Goal: Task Accomplishment & Management: Complete application form

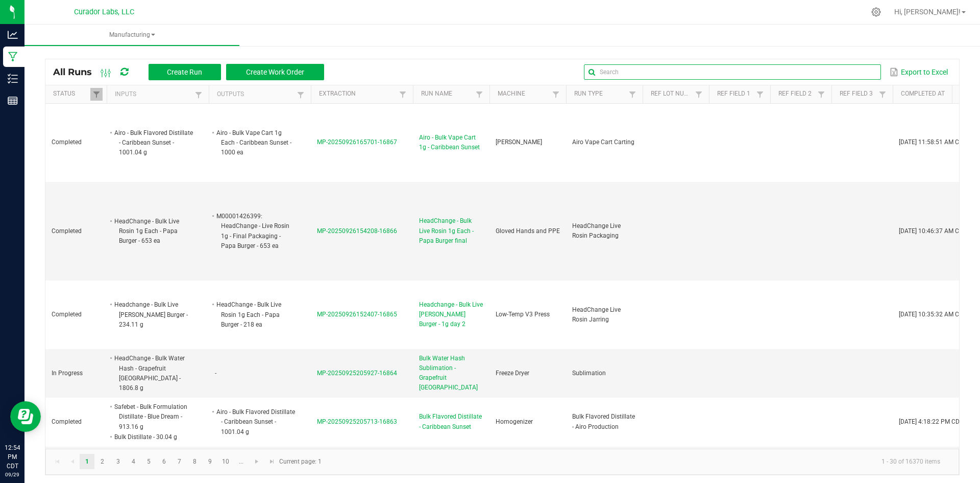
click at [848, 74] on input "text" at bounding box center [732, 71] width 297 height 15
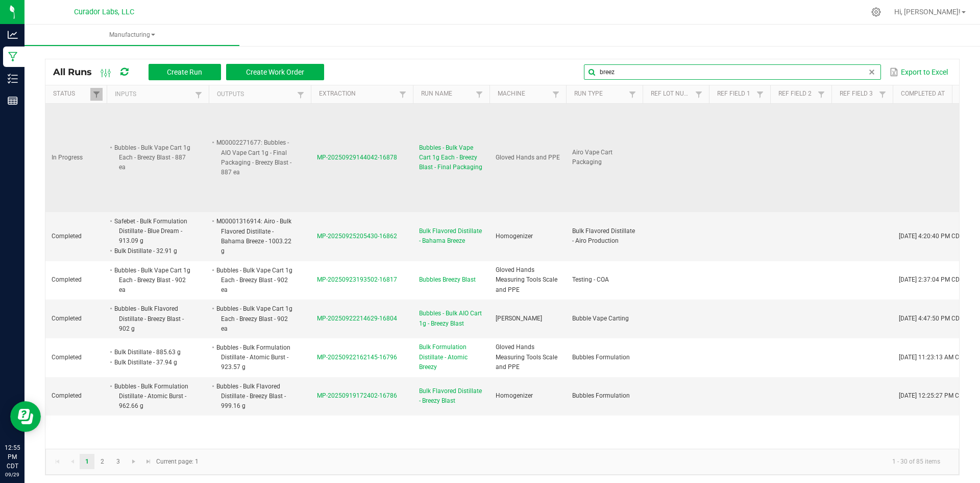
type input "breez"
click at [449, 148] on span "Bubbles - Bulk Vape Cart 1g Each - Breezy Blast - Final Packaging" at bounding box center [451, 158] width 64 height 30
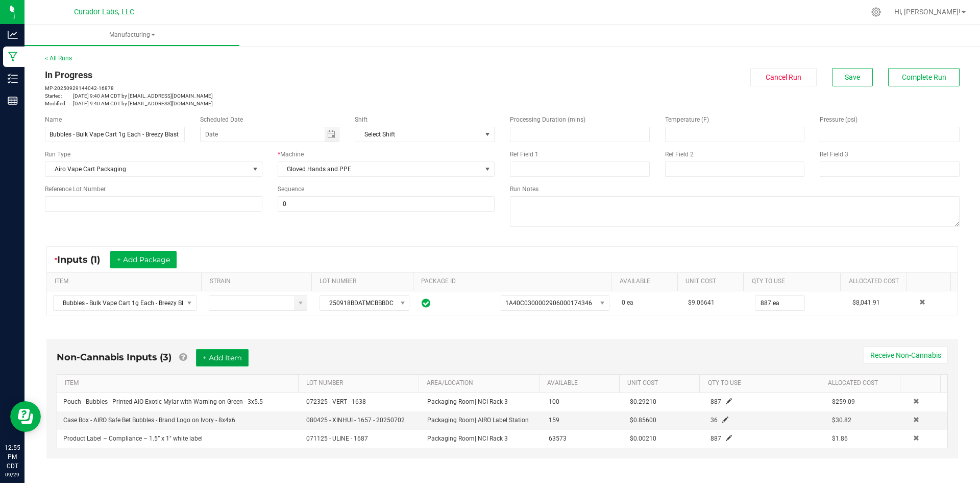
click at [224, 356] on button "+ Add Item" at bounding box center [222, 357] width 53 height 17
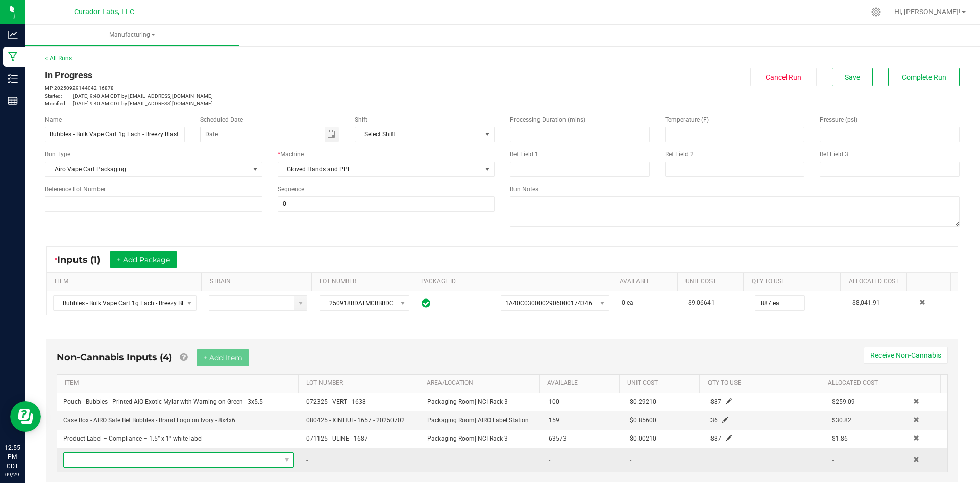
click at [209, 458] on span "NO DATA FOUND" at bounding box center [172, 459] width 217 height 14
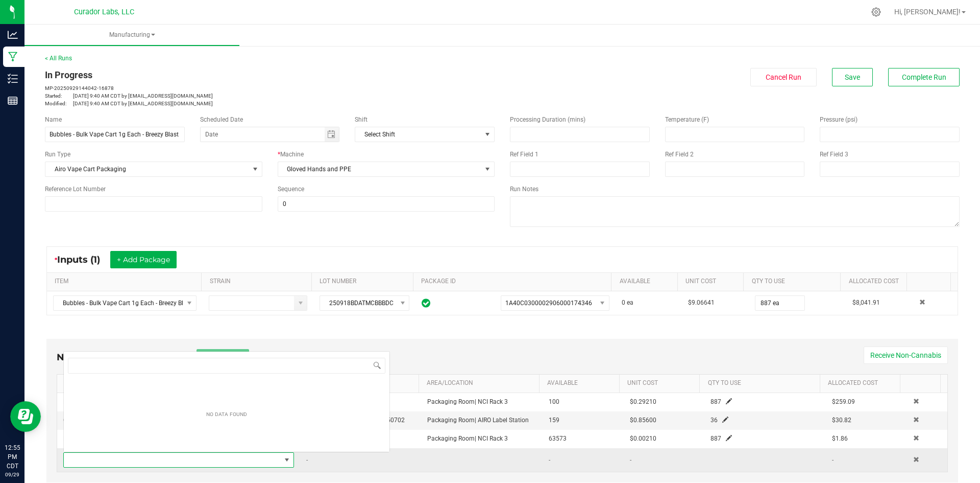
scroll to position [15, 225]
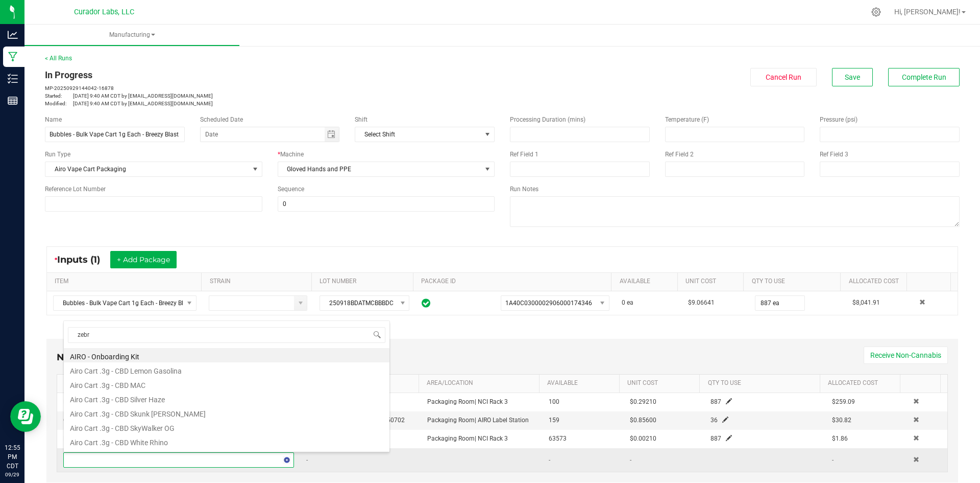
type input "zebra"
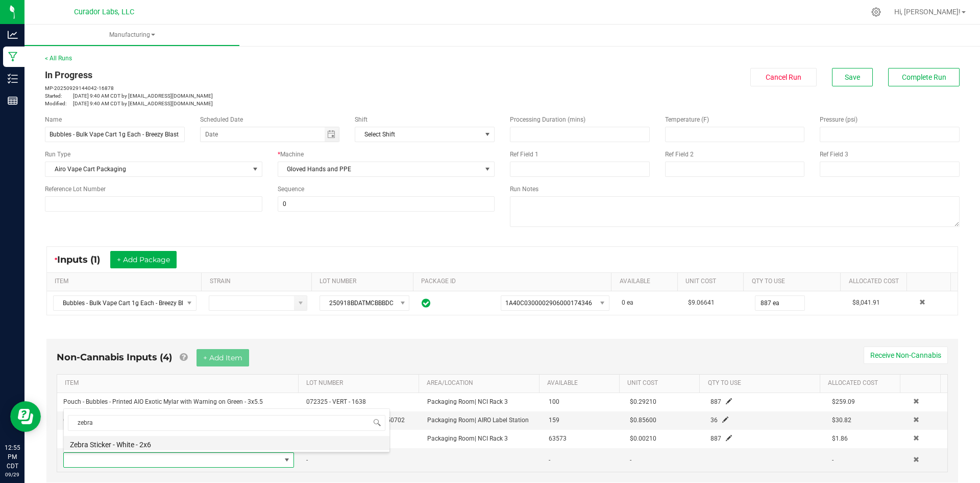
click at [192, 439] on li "Zebra Sticker - White - 2x6" at bounding box center [227, 443] width 326 height 14
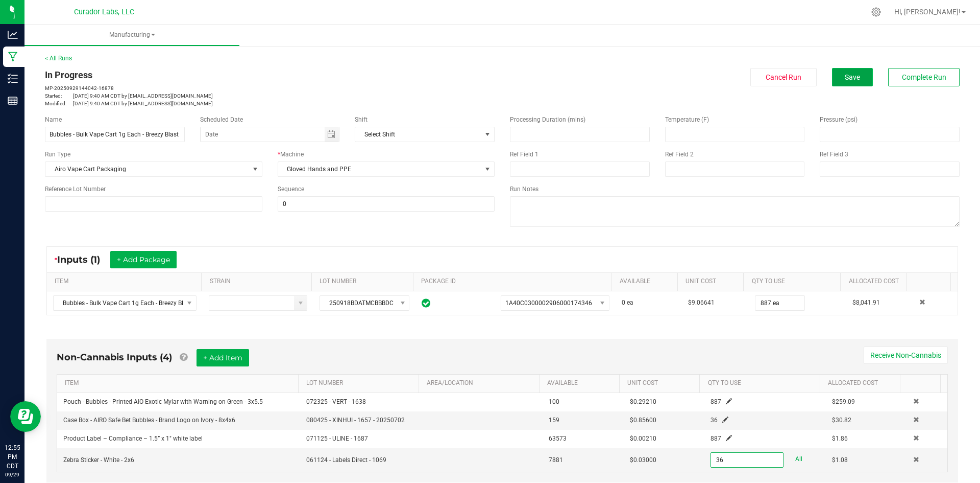
type input "36 ea"
click at [845, 75] on span "Save" at bounding box center [852, 77] width 15 height 8
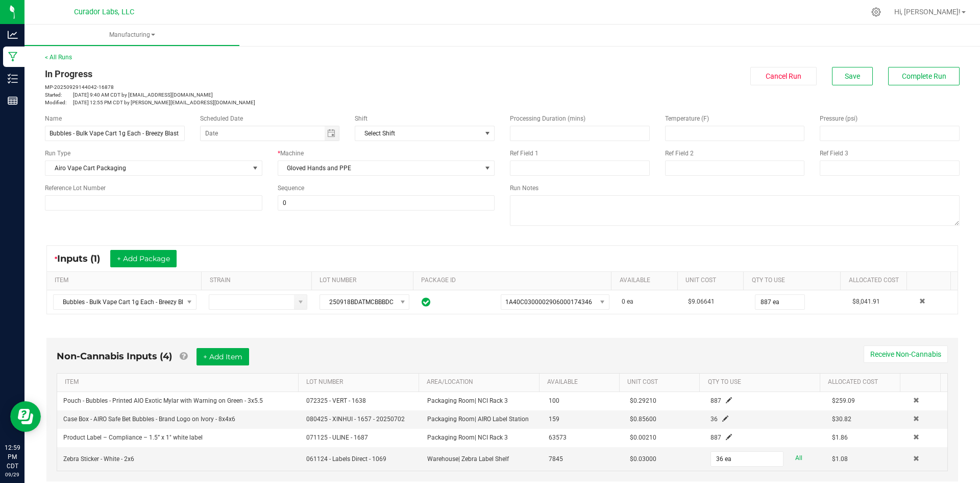
scroll to position [0, 0]
click at [510, 216] on textarea at bounding box center [735, 211] width 450 height 31
type textarea "qc=sh"
click at [860, 76] on button "Save" at bounding box center [852, 77] width 41 height 18
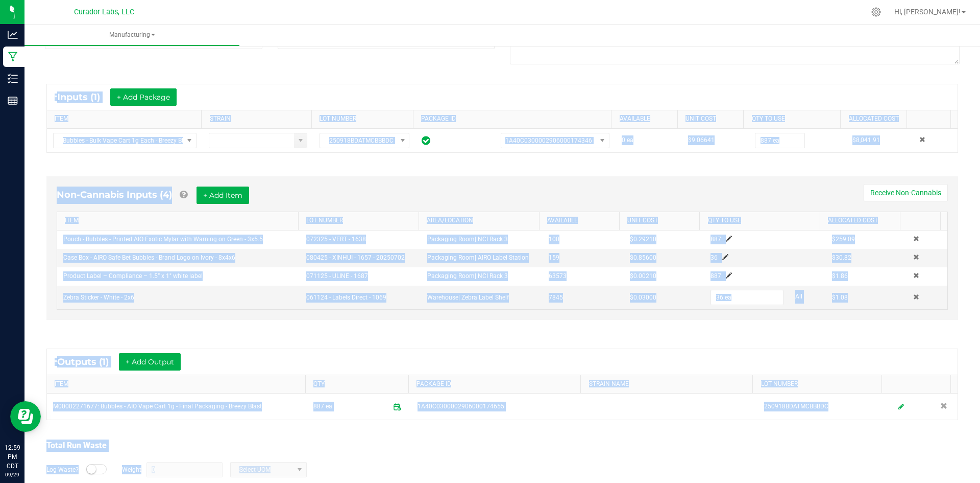
scroll to position [216, 0]
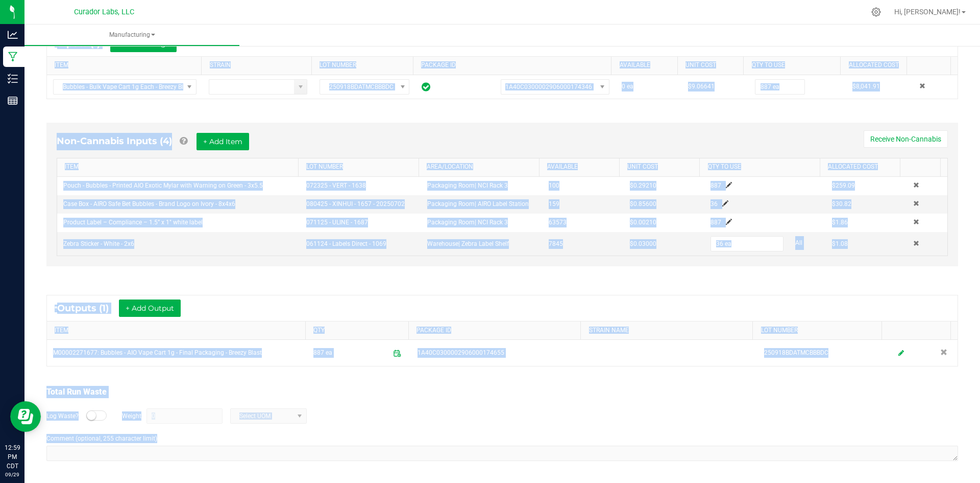
drag, startPoint x: 45, startPoint y: 73, endPoint x: 474, endPoint y: 506, distance: 609.8
click at [474, 482] on html "Analytics Manufacturing Inventory Reports 12:59 PM CDT 09/29/2025 09/29 Curador…" at bounding box center [490, 241] width 980 height 483
copy manufacturing-process-run "In Progress MP-20250929144042-16878 Started: Sep 29, 2025 9:40 AM CDT by grant@…"
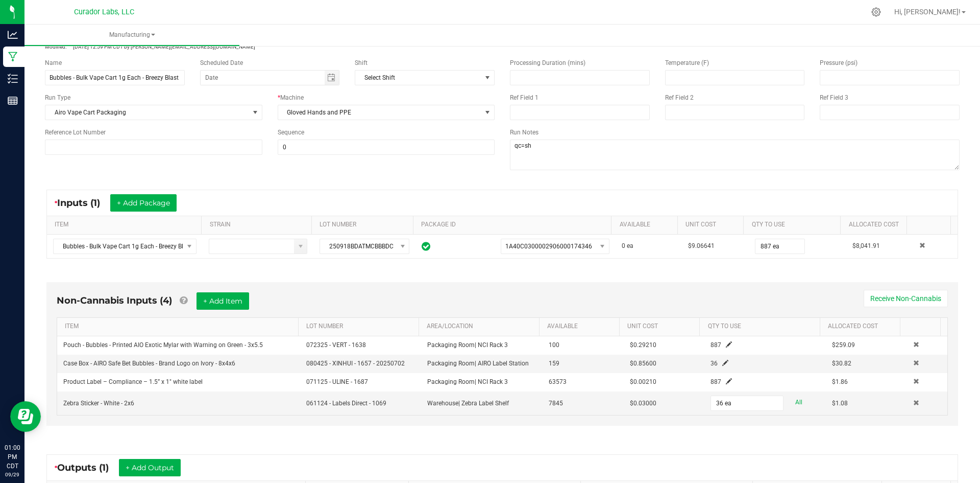
scroll to position [204, 0]
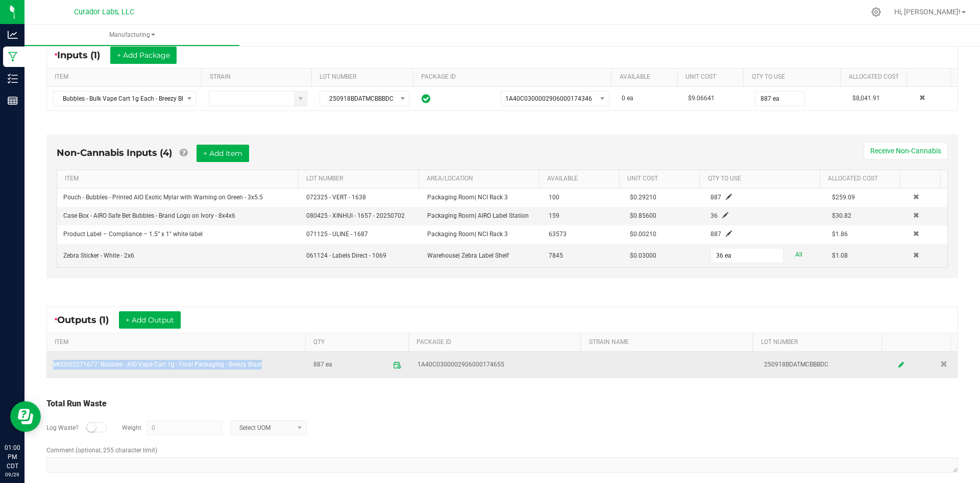
drag, startPoint x: 266, startPoint y: 364, endPoint x: 54, endPoint y: 364, distance: 211.4
click at [54, 364] on td "M00002271677: Bubbles - AIO Vape Cart 1g - Final Packaging - Breezy Blast" at bounding box center [177, 364] width 260 height 26
copy td "M00002271677: Bubbles - AIO Vape Cart 1g - Final Packaging - Breezy Blast"
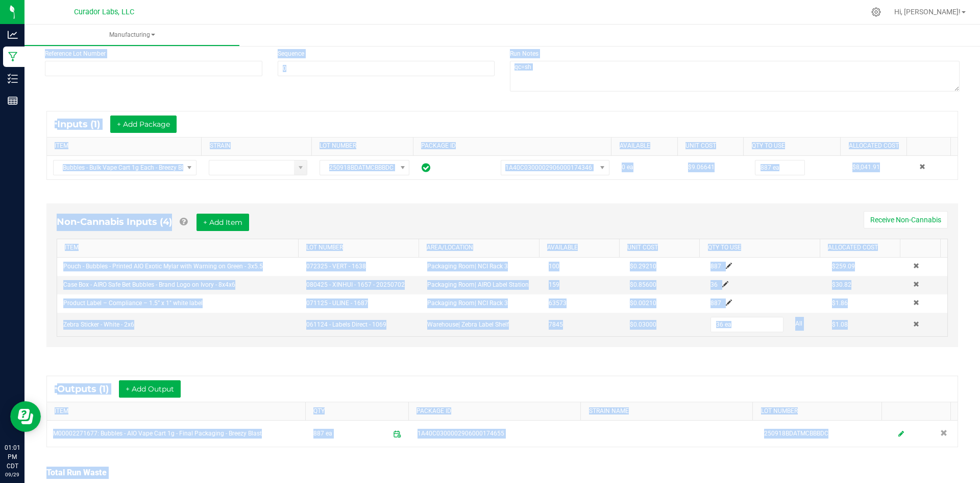
scroll to position [216, 0]
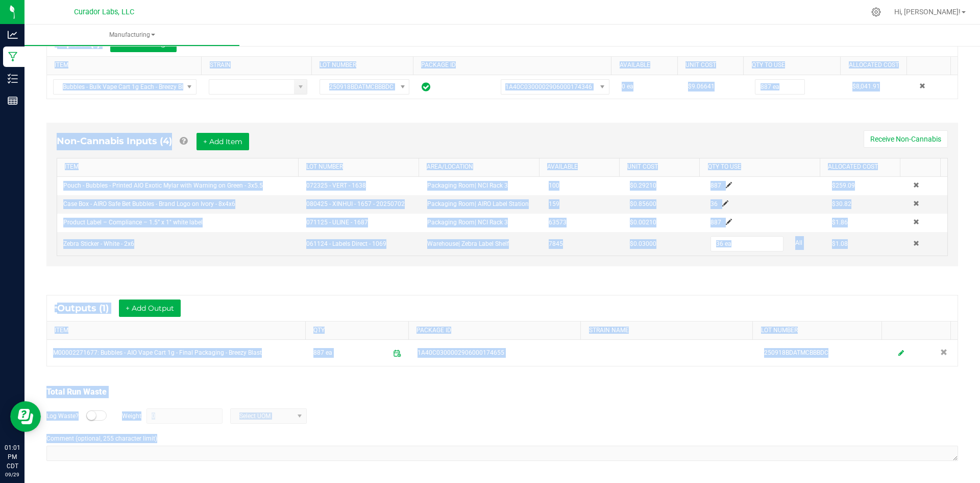
drag, startPoint x: 44, startPoint y: 73, endPoint x: 259, endPoint y: 428, distance: 415.3
click at [407, 482] on html "Analytics Manufacturing Inventory Reports 01:01 PM CDT 09/29/2025 09/29 Curador…" at bounding box center [490, 241] width 980 height 483
copy manufacturing-process-run "In Progress MP-20250929144042-16878 Started: Sep 29, 2025 9:40 AM CDT by grant@…"
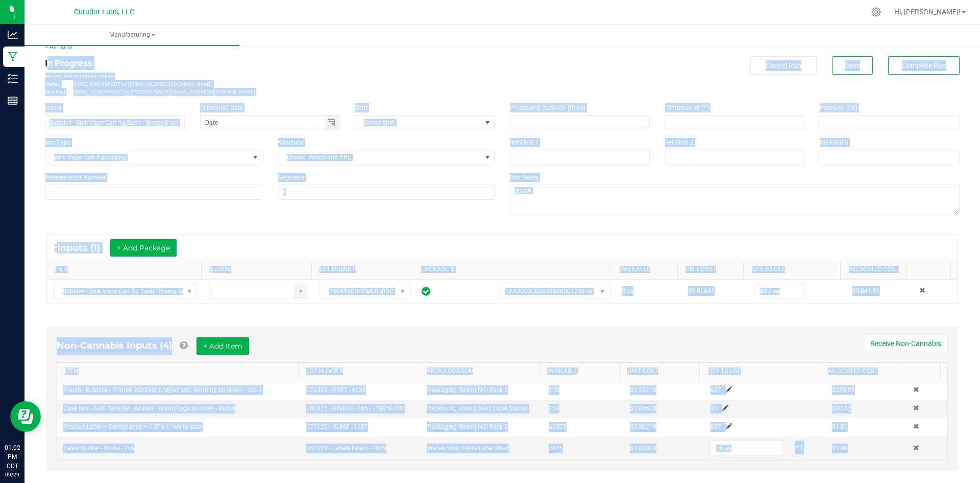
scroll to position [0, 0]
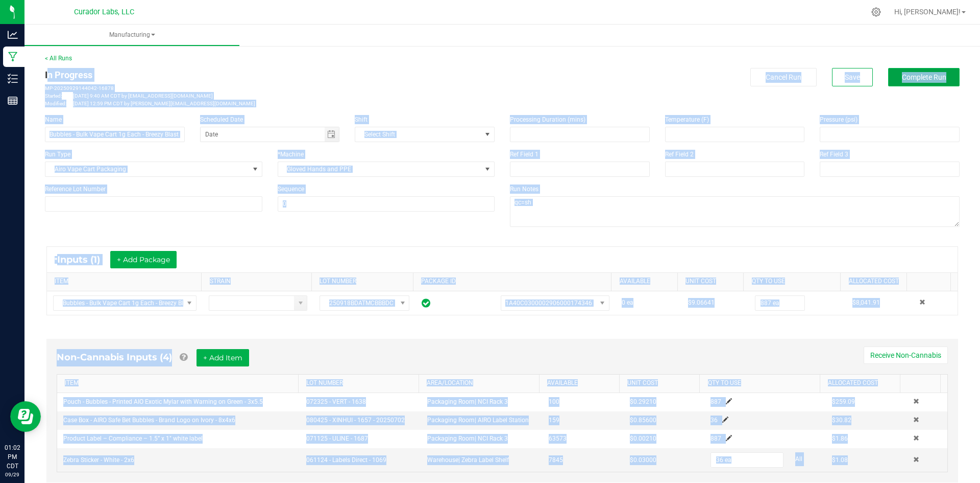
click at [895, 71] on button "Complete Run" at bounding box center [923, 77] width 71 height 18
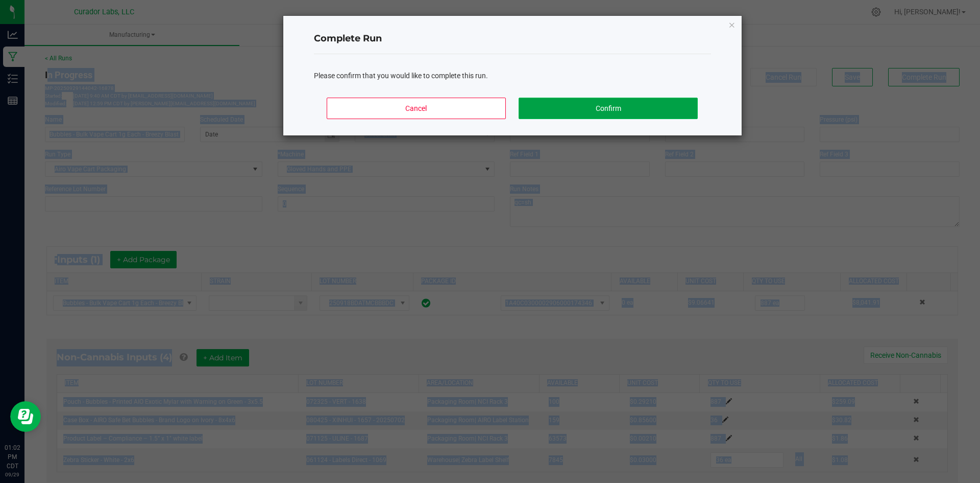
click at [602, 111] on button "Confirm" at bounding box center [608, 108] width 179 height 21
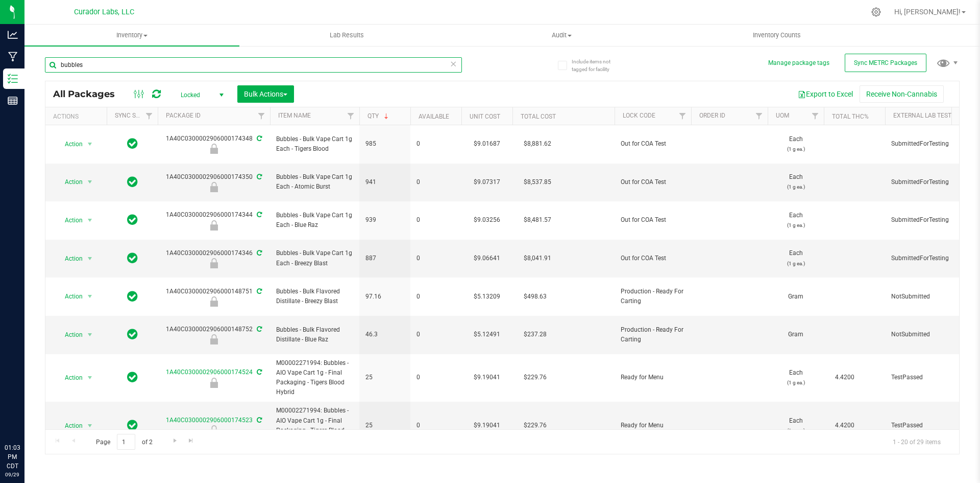
drag, startPoint x: 0, startPoint y: 0, endPoint x: 128, endPoint y: 62, distance: 142.3
click at [129, 62] on input "bubbles" at bounding box center [253, 64] width 417 height 15
click at [128, 61] on input "bubbles" at bounding box center [253, 64] width 417 height 15
type input "174655"
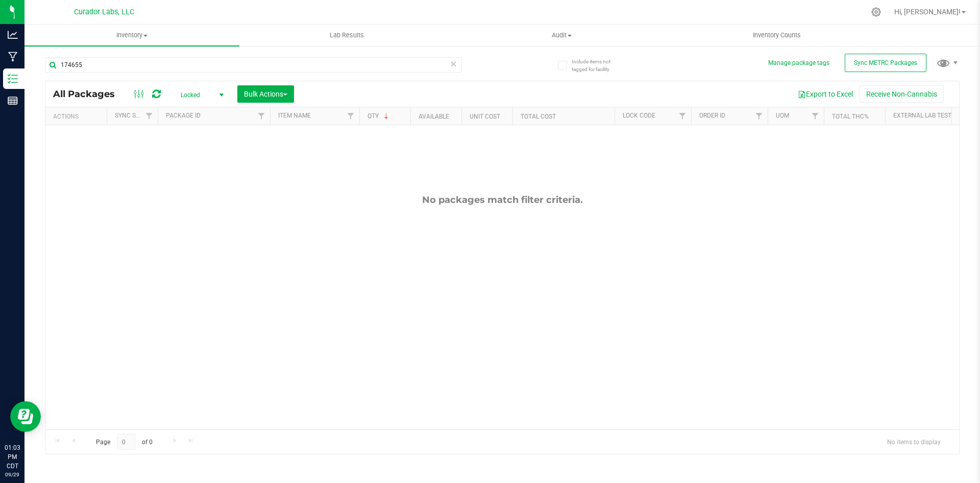
click at [195, 98] on span "Locked" at bounding box center [200, 95] width 56 height 14
click at [199, 111] on li "Active Only" at bounding box center [199, 111] width 55 height 15
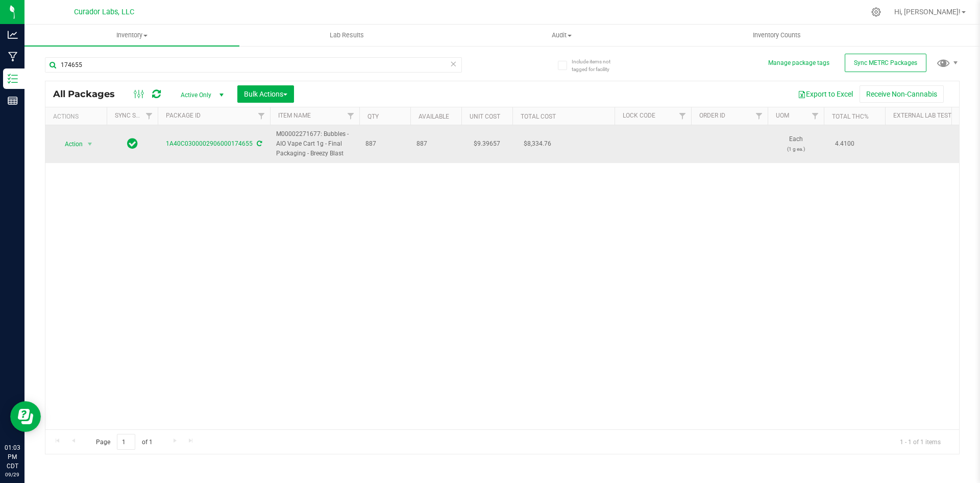
drag, startPoint x: 344, startPoint y: 153, endPoint x: 295, endPoint y: 137, distance: 50.9
click at [273, 125] on td "M00002271677: Bubbles - AIO Vape Cart 1g - Final Packaging - Breezy Blast" at bounding box center [314, 144] width 89 height 38
copy span "M00002271677: Bubbles - AIO Vape Cart 1g - Final Packaging - Breezy Blast"
click at [65, 141] on span "Action" at bounding box center [70, 144] width 28 height 14
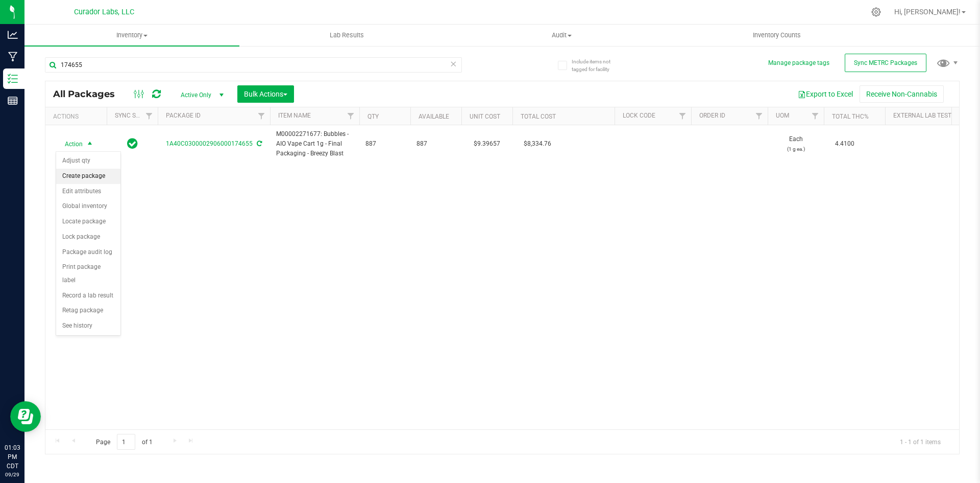
click at [76, 172] on li "Create package" at bounding box center [88, 175] width 64 height 15
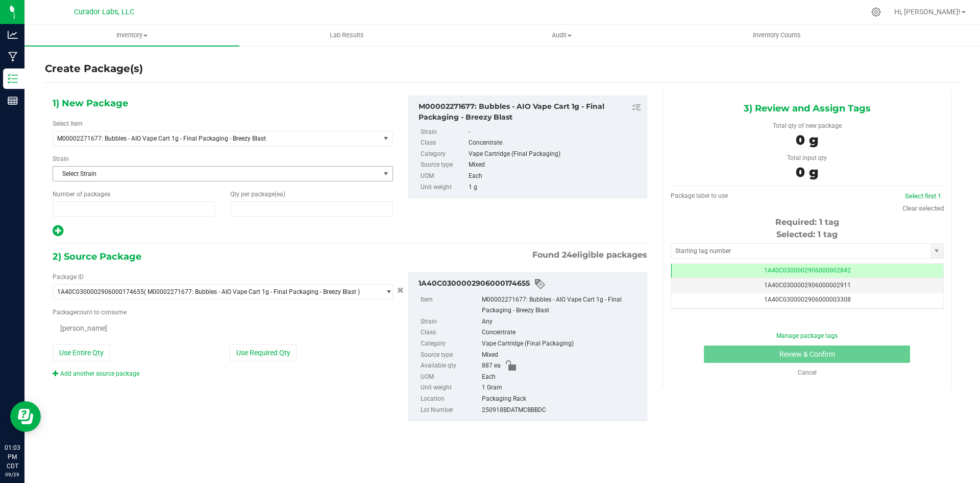
type input "1"
type input "0"
click at [253, 209] on span at bounding box center [311, 208] width 162 height 15
type input "12"
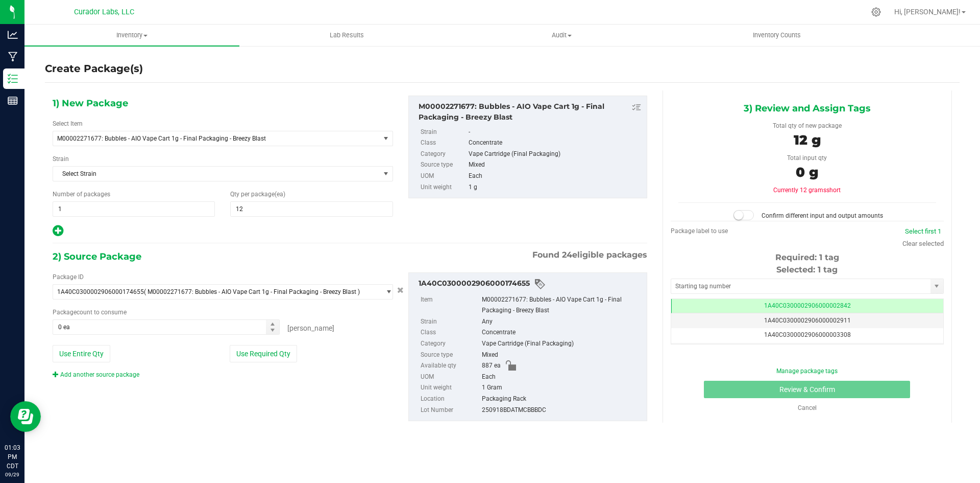
click at [61, 229] on icon at bounding box center [58, 230] width 11 height 13
type input "12"
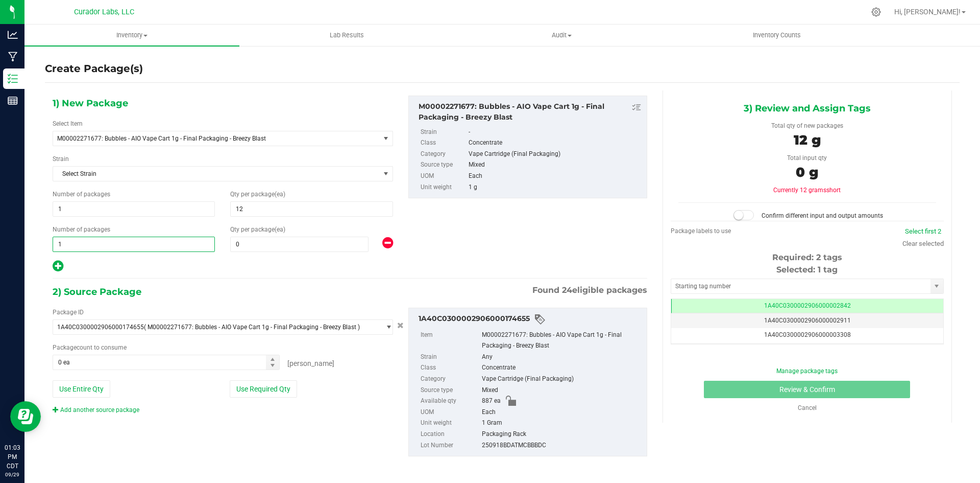
drag, startPoint x: 71, startPoint y: 241, endPoint x: 30, endPoint y: 237, distance: 41.5
click at [30, 237] on div "Create Package(s) 1) New Package Select Item M00002271677: Bubbles - AIO Vape C…" at bounding box center [503, 204] width 956 height 319
type input "35"
click at [267, 243] on span "0 0" at bounding box center [299, 243] width 138 height 15
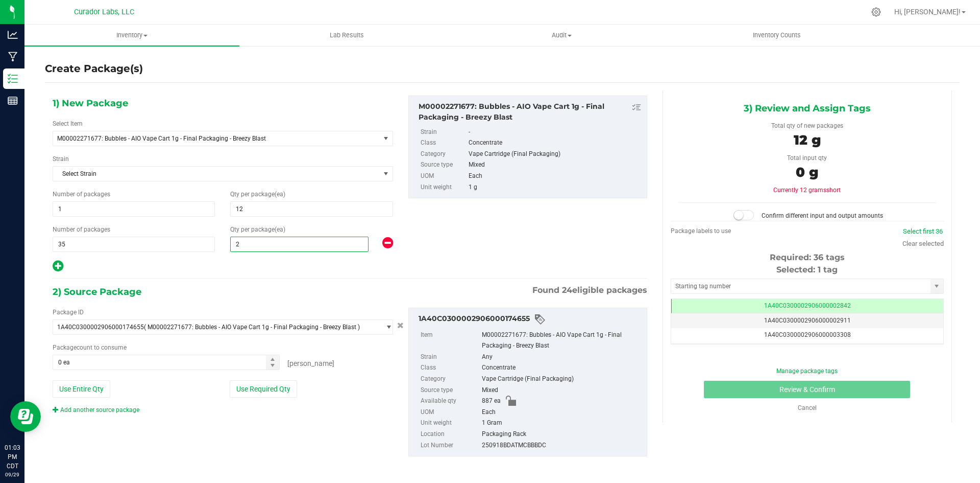
type input "25"
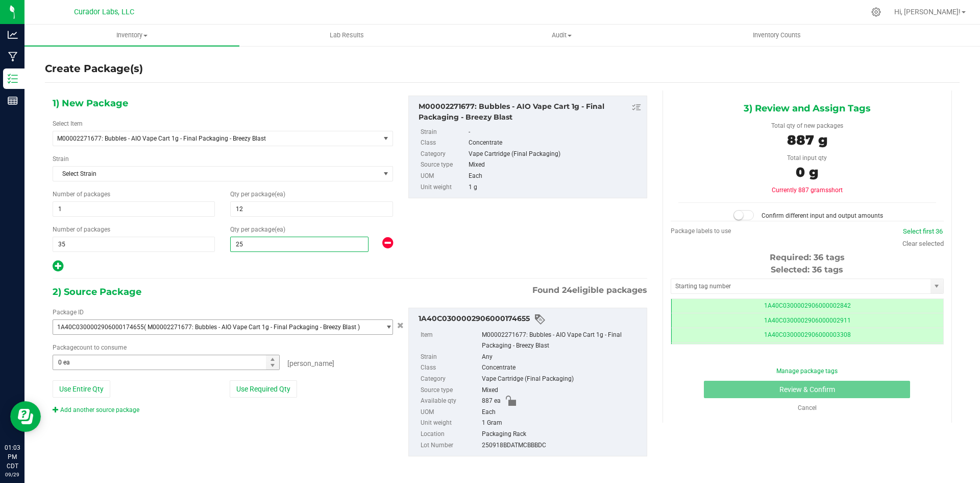
scroll to position [0, -1]
type input "25"
click at [73, 383] on button "Use Entire Qty" at bounding box center [82, 388] width 58 height 17
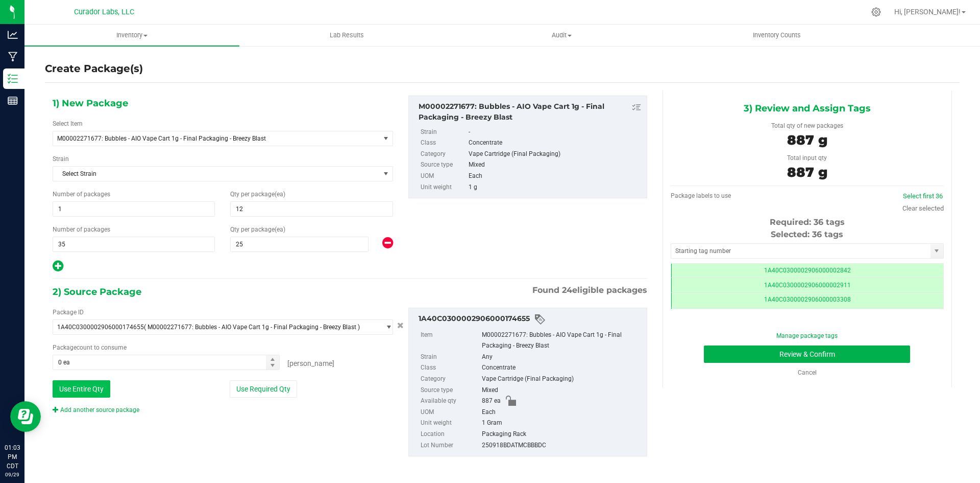
type input "887 ea"
click at [714, 246] on input "text" at bounding box center [800, 251] width 259 height 14
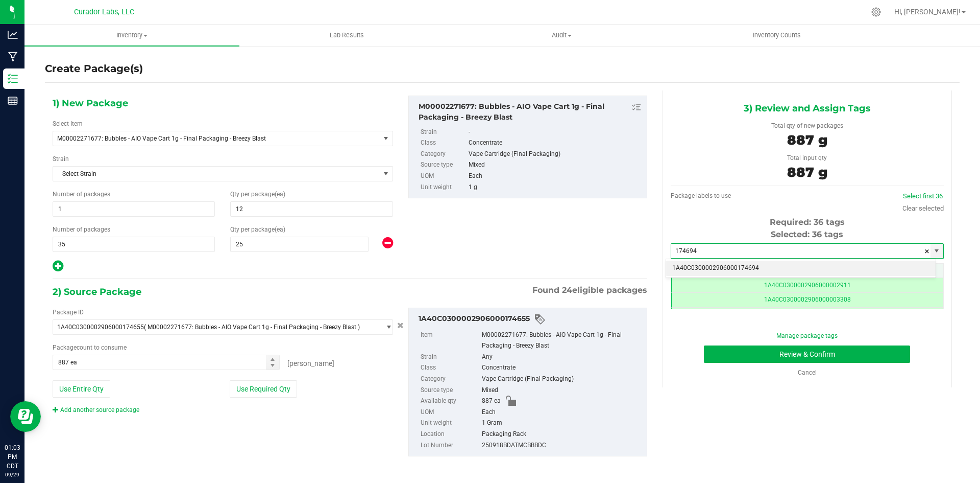
click at [738, 268] on li "1A40C0300002906000174694" at bounding box center [801, 267] width 270 height 15
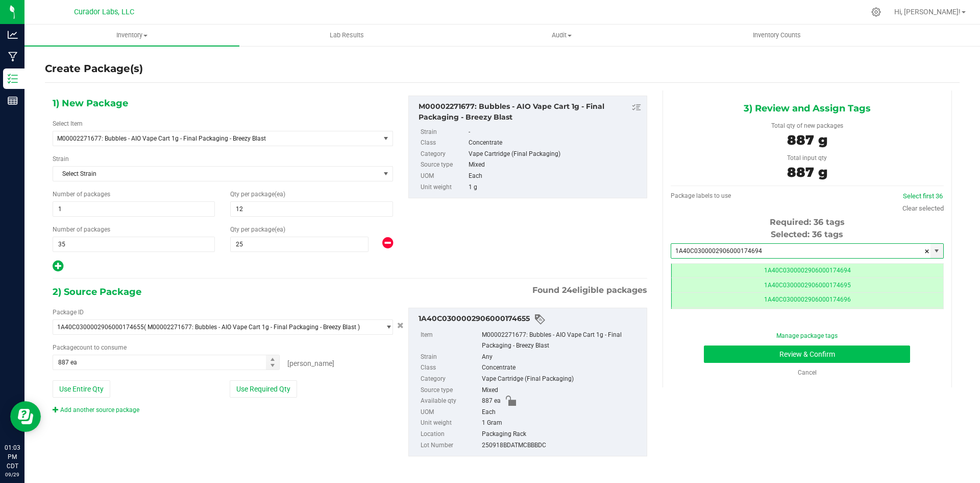
type input "1A40C0300002906000174694"
click at [746, 357] on button "Review & Confirm" at bounding box center [807, 353] width 206 height 17
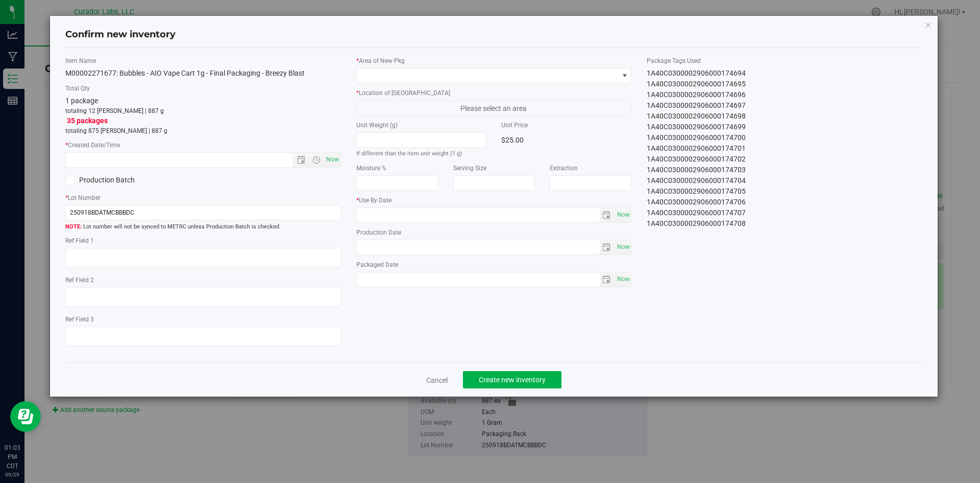
type input "[DATE]"
click at [330, 154] on span "Now" at bounding box center [332, 159] width 17 height 15
type input "[DATE] 1:03 PM"
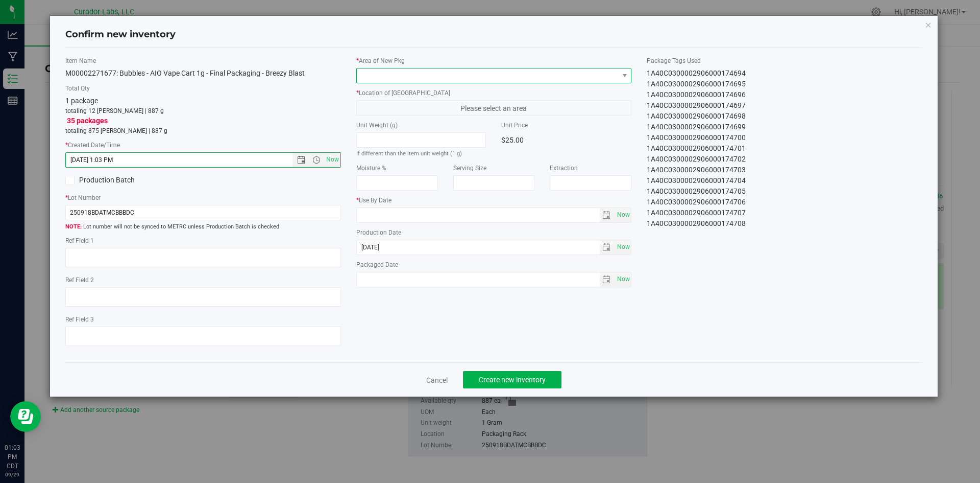
click at [394, 81] on span at bounding box center [488, 75] width 262 height 14
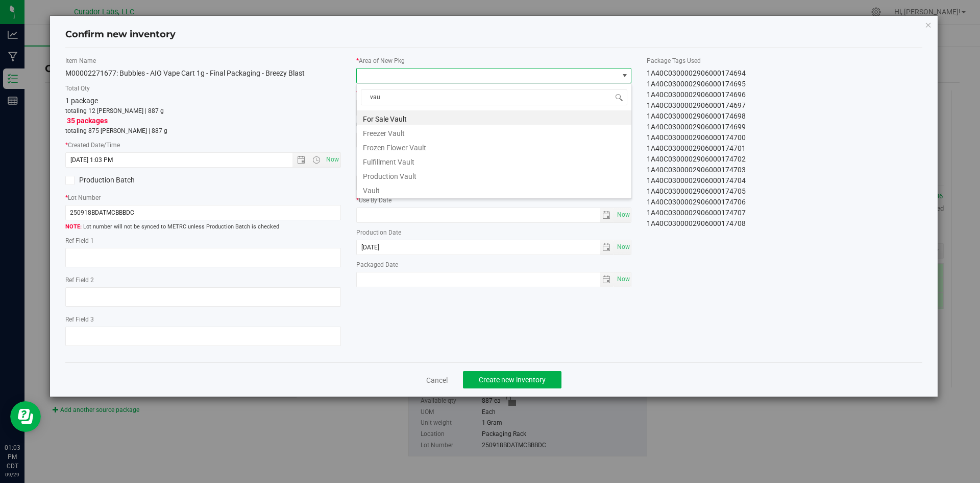
type input "vaul"
click at [364, 189] on li "Vault" at bounding box center [494, 189] width 275 height 14
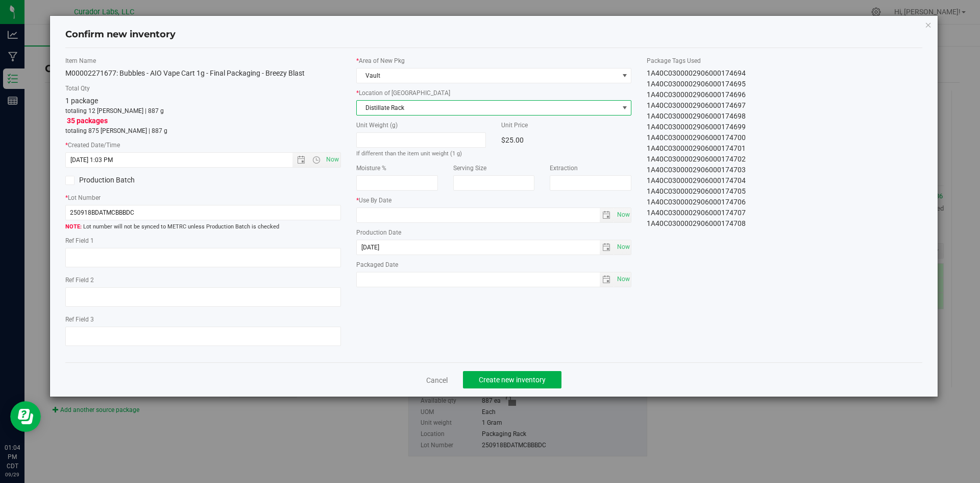
click at [371, 108] on span "Distillate Rack" at bounding box center [488, 108] width 262 height 14
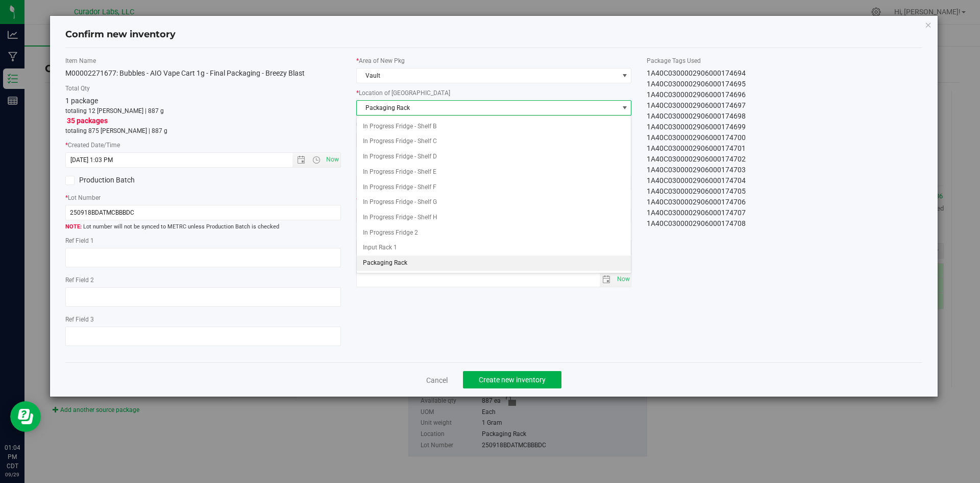
click at [371, 108] on span "Packaging Rack" at bounding box center [488, 108] width 262 height 14
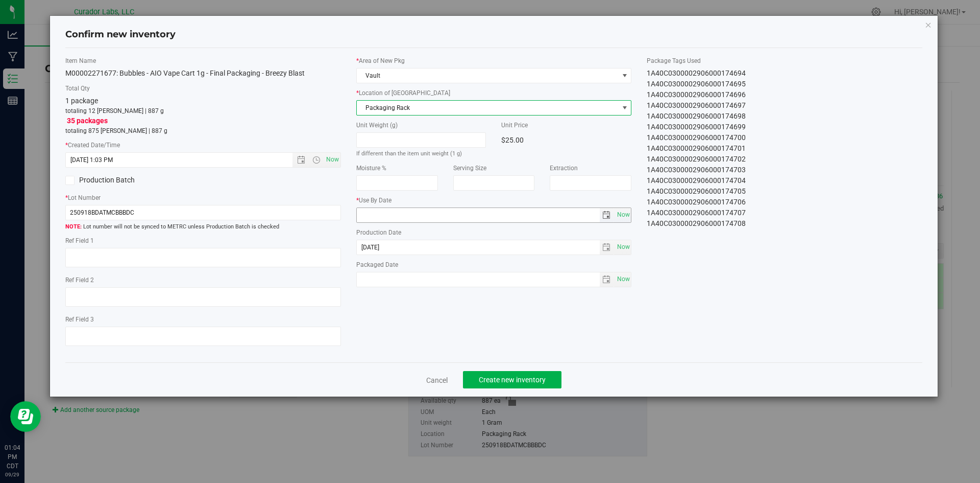
click at [366, 215] on input "text" at bounding box center [478, 215] width 243 height 14
type input "[DATE]"
click at [620, 279] on span "Now" at bounding box center [623, 279] width 17 height 15
type input "[DATE]"
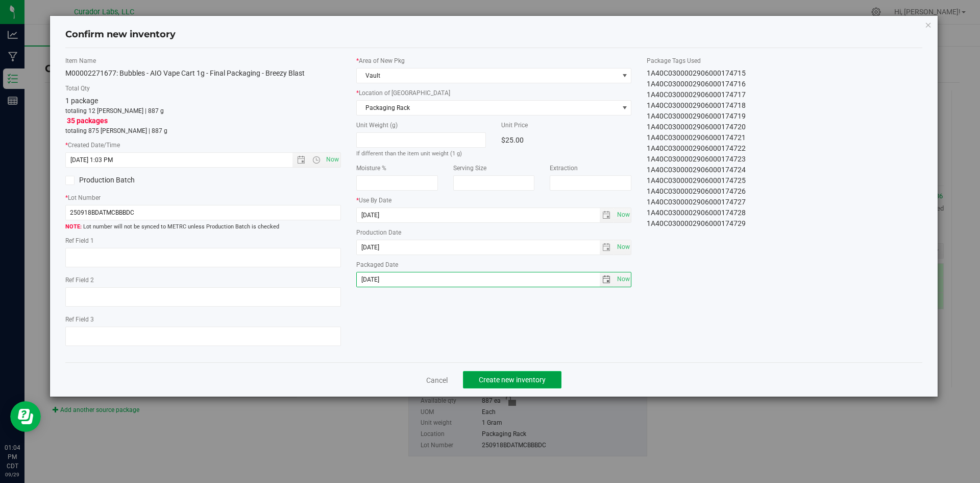
click at [512, 372] on button "Create new inventory" at bounding box center [512, 379] width 99 height 17
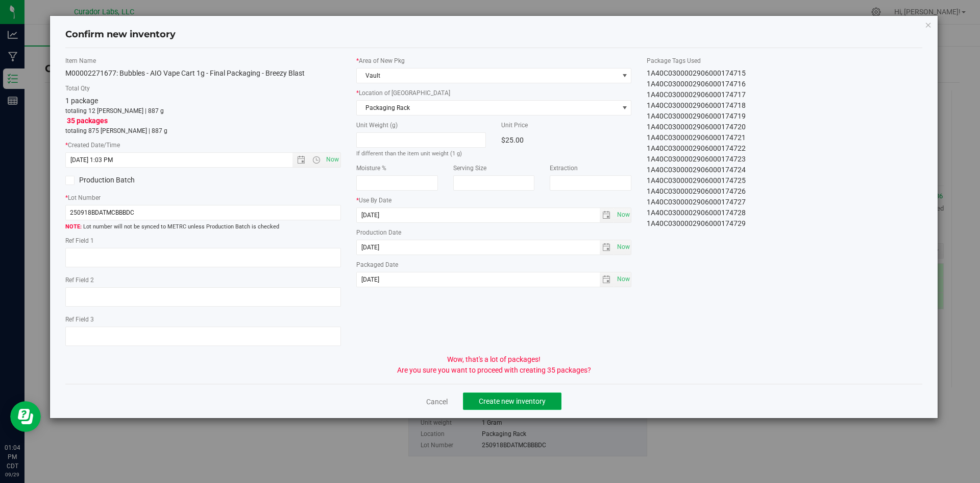
click at [528, 401] on span "Create new inventory" at bounding box center [512, 401] width 67 height 8
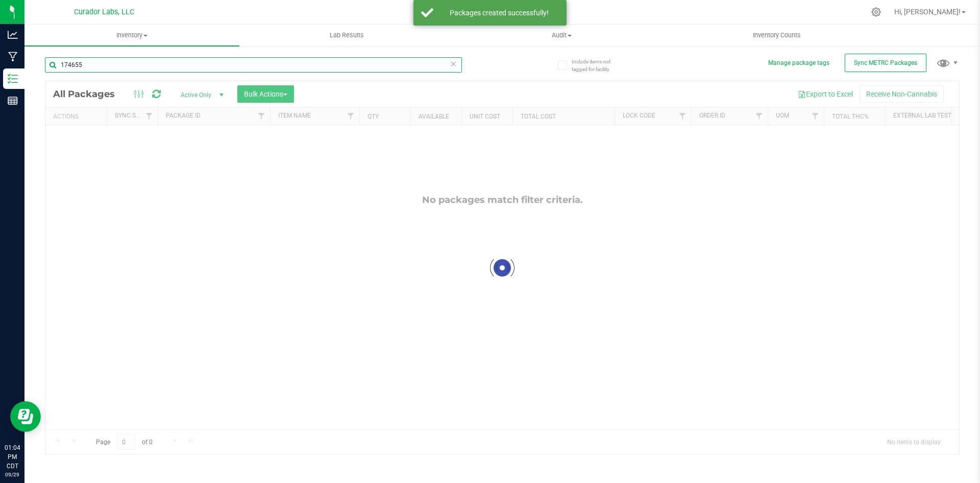
drag, startPoint x: 92, startPoint y: 66, endPoint x: 49, endPoint y: 62, distance: 44.1
click at [49, 62] on input "174655" at bounding box center [253, 64] width 417 height 15
paste input "M00002271677: Bubbles - AIO Vape Cart 1g - Final Packaging - Breezy Blast"
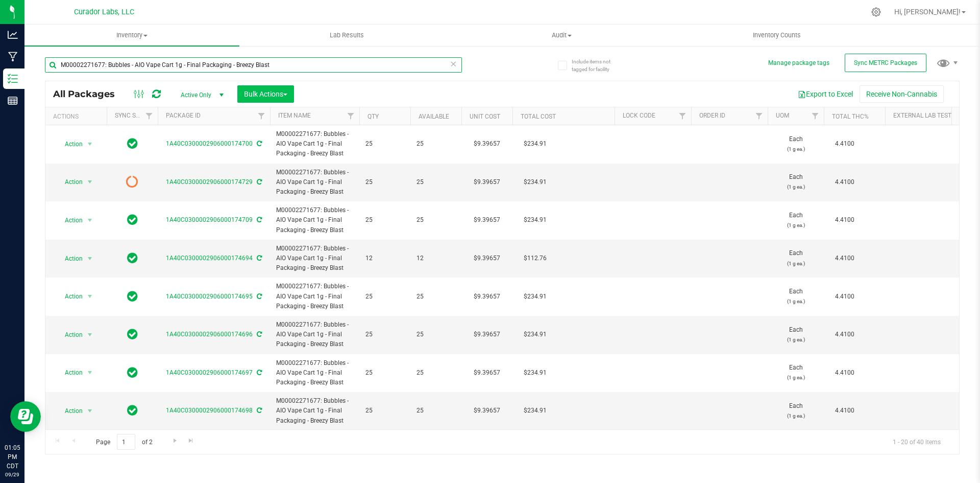
type input "M00002271677: Bubbles - AIO Vape Cart 1g - Final Packaging - Breezy Blast"
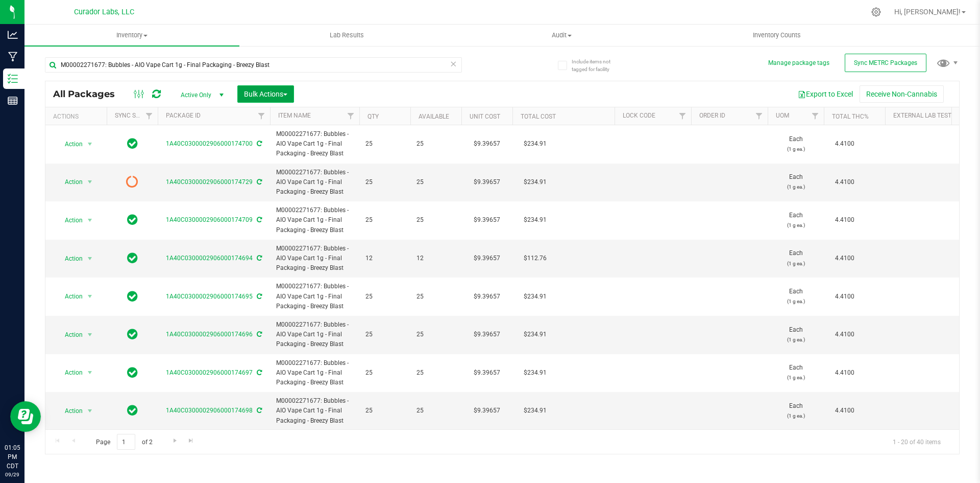
click at [266, 87] on button "Bulk Actions" at bounding box center [265, 93] width 57 height 17
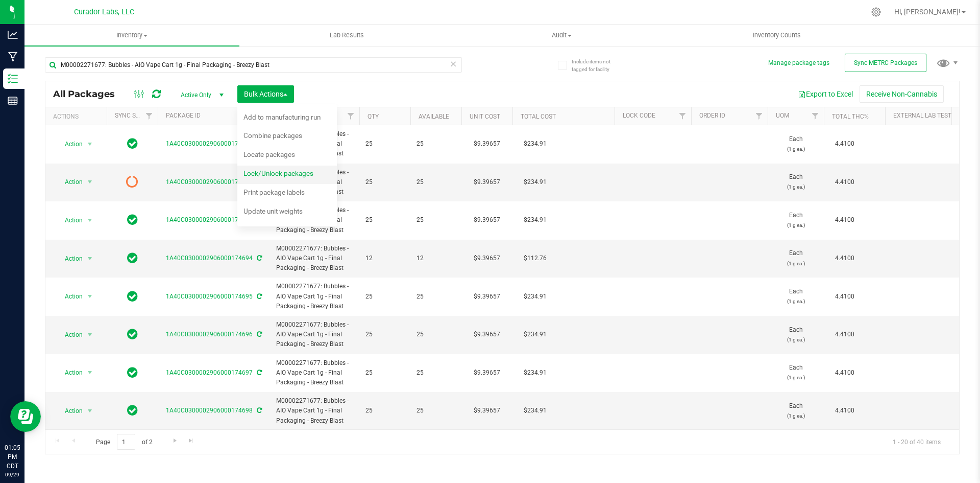
click at [269, 179] on div "Lock/Unlock packages" at bounding box center [286, 174] width 84 height 16
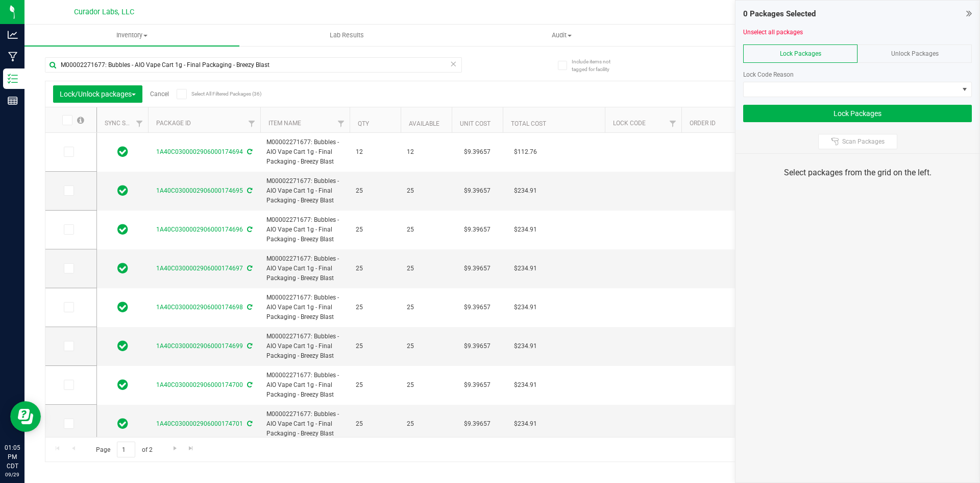
type input "[DATE]"
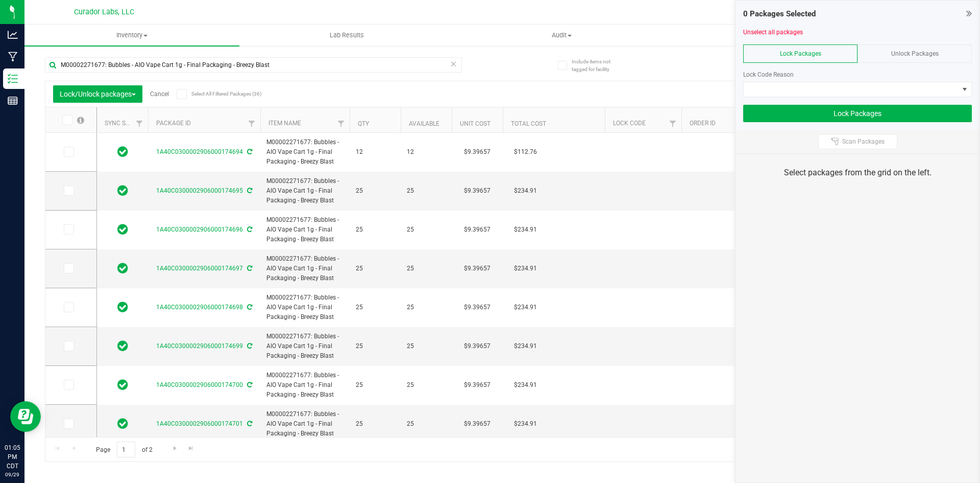
type input "[DATE]"
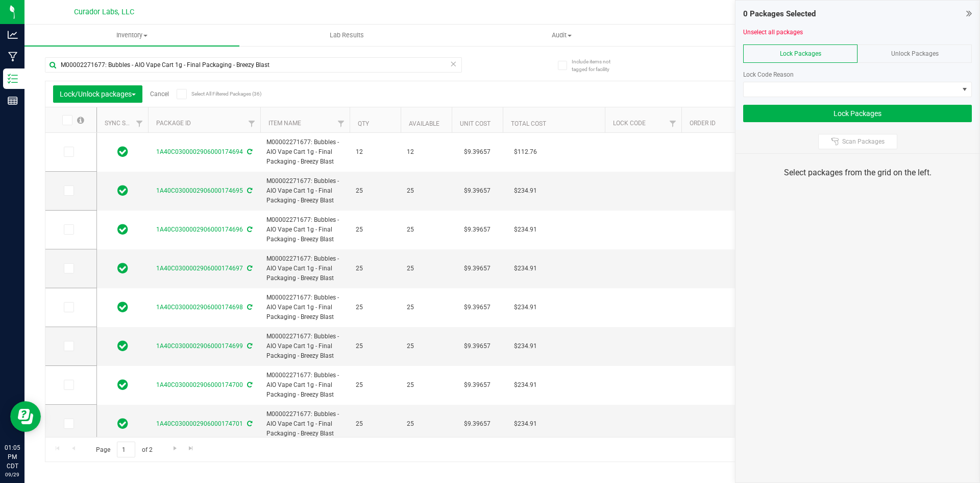
type input "[DATE]"
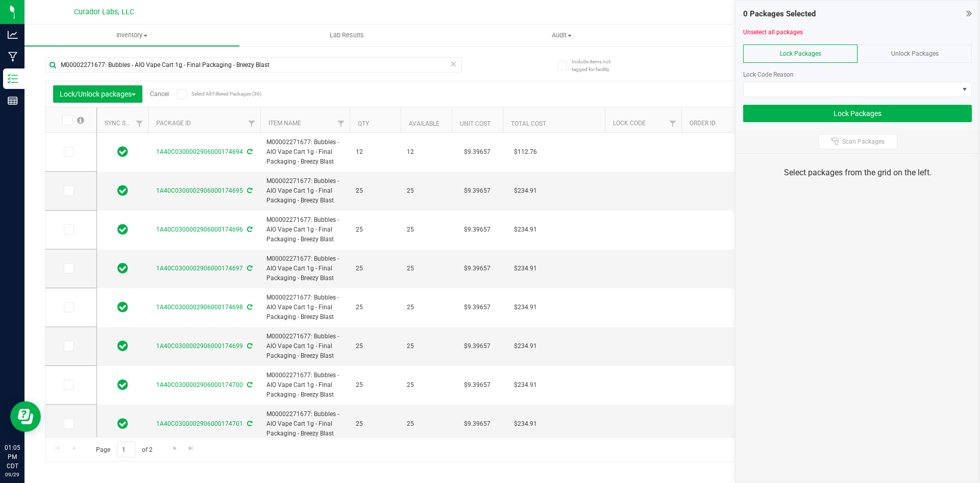
type input "[DATE]"
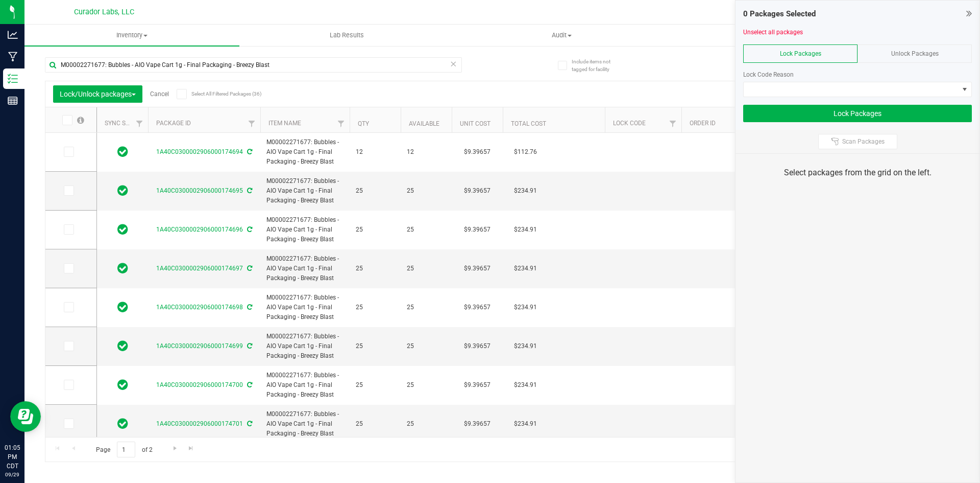
click at [967, 14] on icon at bounding box center [970, 13] width 6 height 10
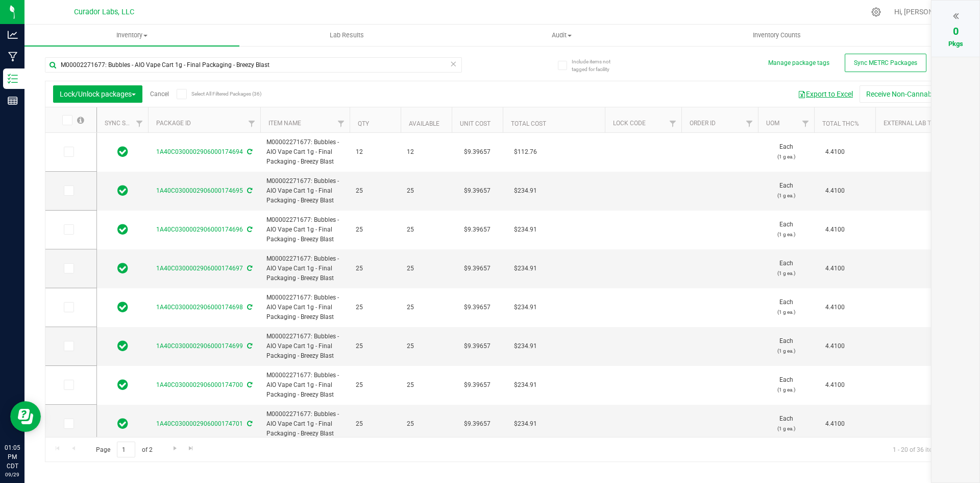
click at [841, 93] on button "Export to Excel" at bounding box center [825, 93] width 68 height 17
click at [822, 95] on button "Export to Excel" at bounding box center [825, 93] width 68 height 17
click at [181, 94] on icon at bounding box center [181, 94] width 7 height 0
click at [0, 0] on input "Select All Filtered Packages (36)" at bounding box center [0, 0] width 0 height 0
click at [958, 13] on icon at bounding box center [956, 16] width 6 height 10
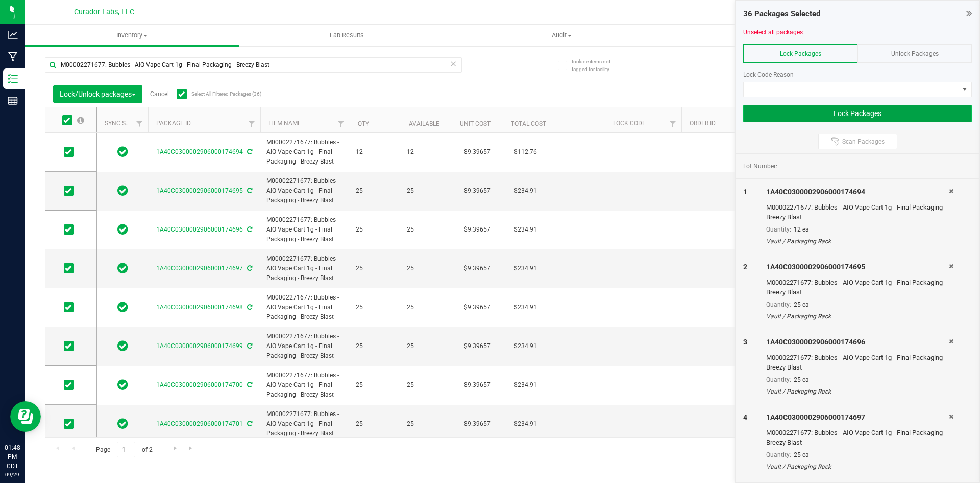
click at [782, 115] on button "Lock Packages" at bounding box center [857, 113] width 229 height 17
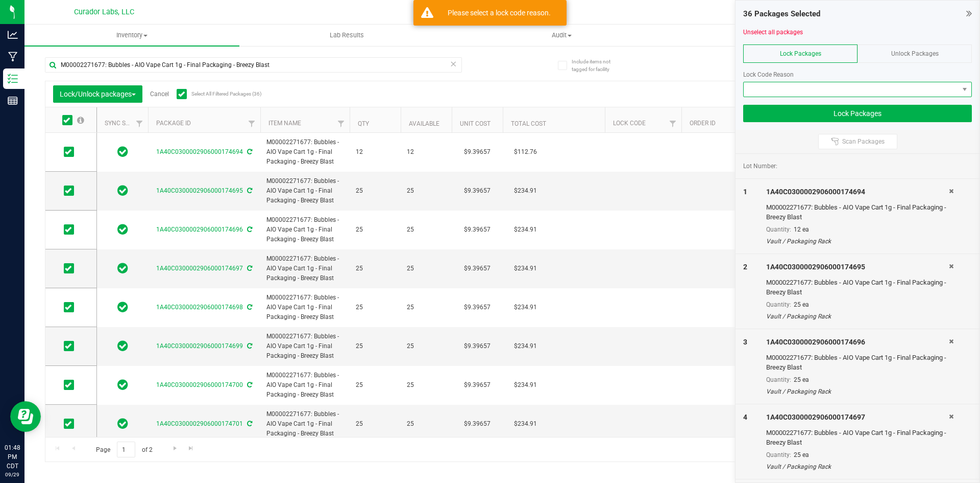
click at [757, 85] on span at bounding box center [851, 89] width 215 height 14
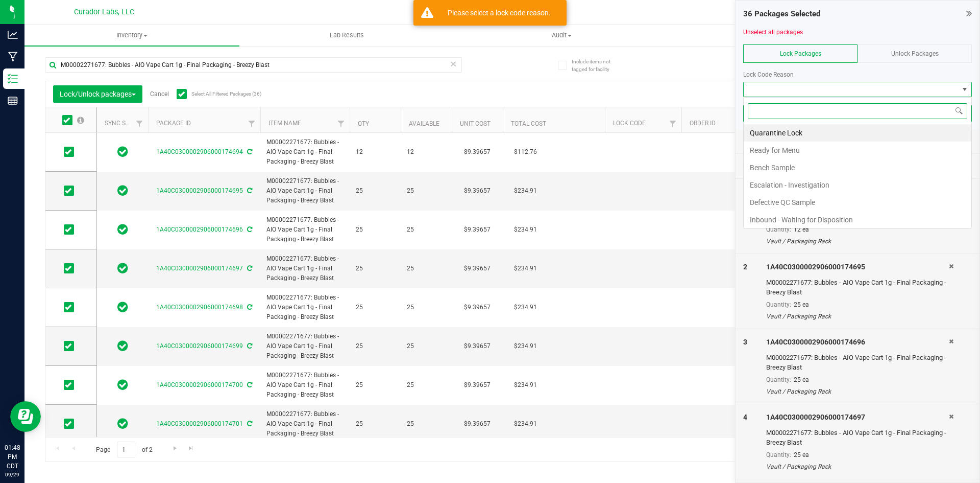
scroll to position [15, 229]
click at [768, 151] on li "Ready for Menu" at bounding box center [858, 149] width 228 height 17
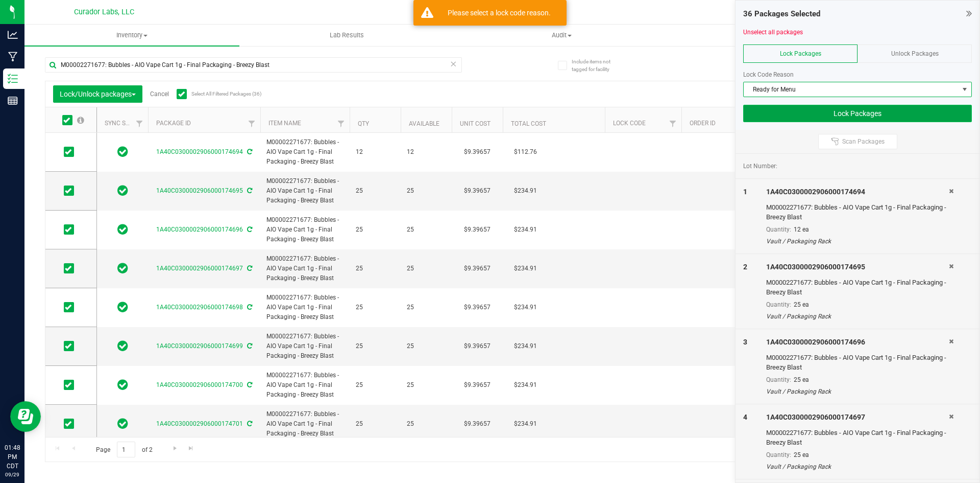
click at [773, 117] on button "Lock Packages" at bounding box center [857, 113] width 229 height 17
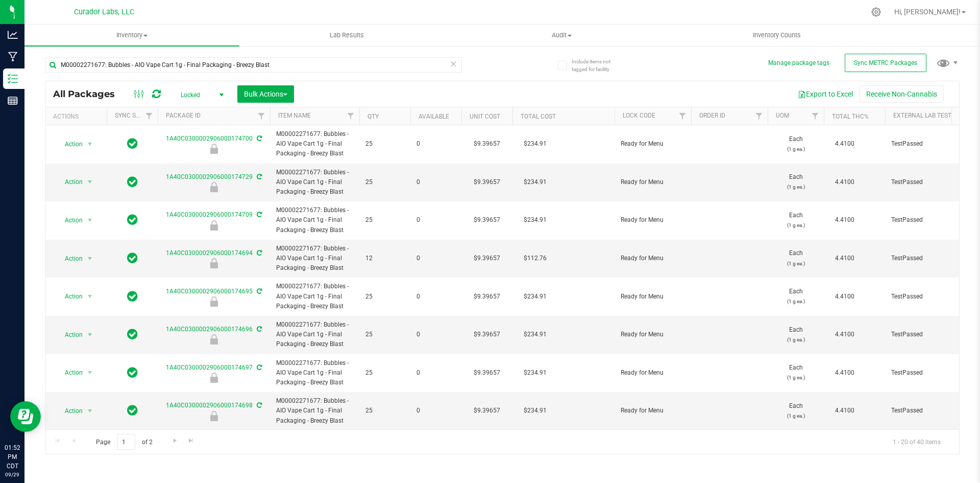
click at [454, 65] on icon at bounding box center [453, 63] width 7 height 12
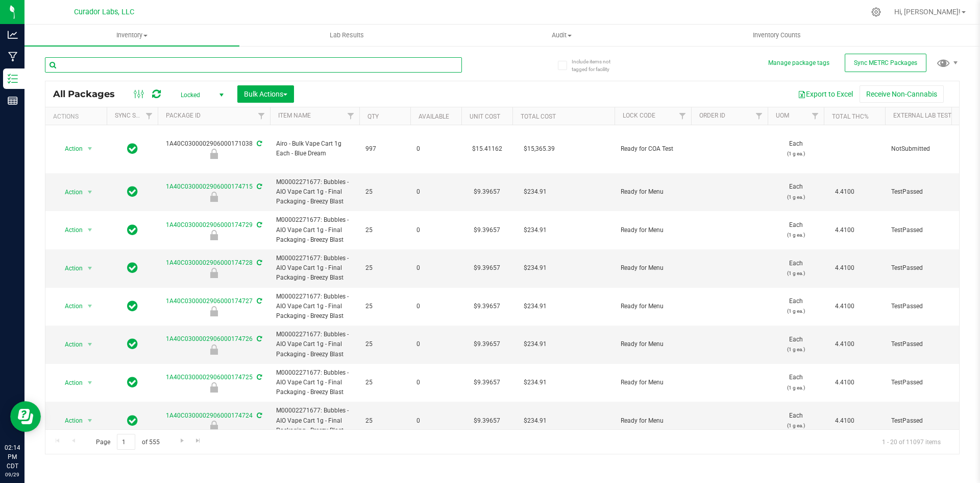
click at [117, 62] on input "text" at bounding box center [253, 64] width 417 height 15
type input "midnight moon"
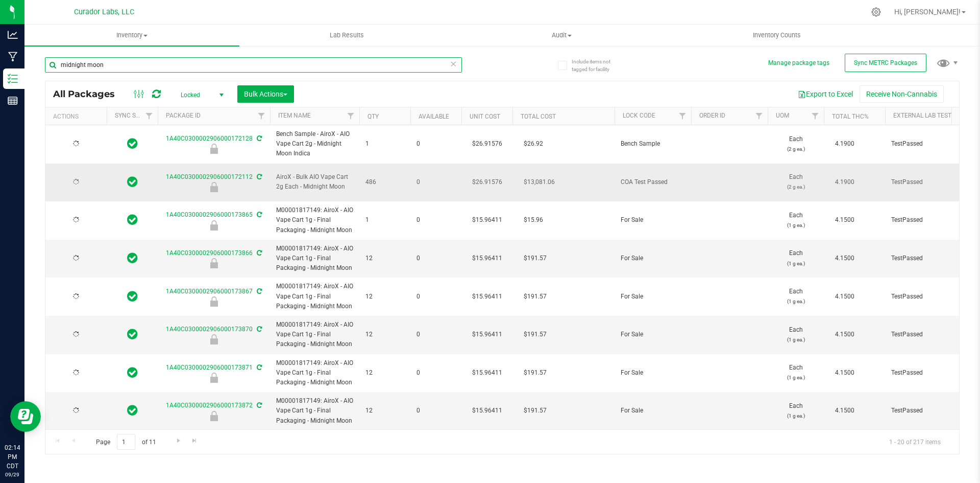
type input "[DATE]"
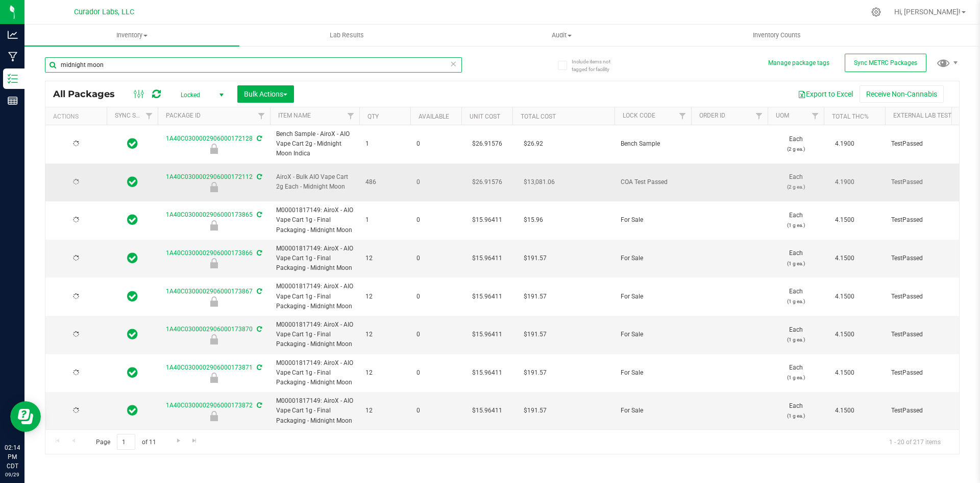
type input "[DATE]"
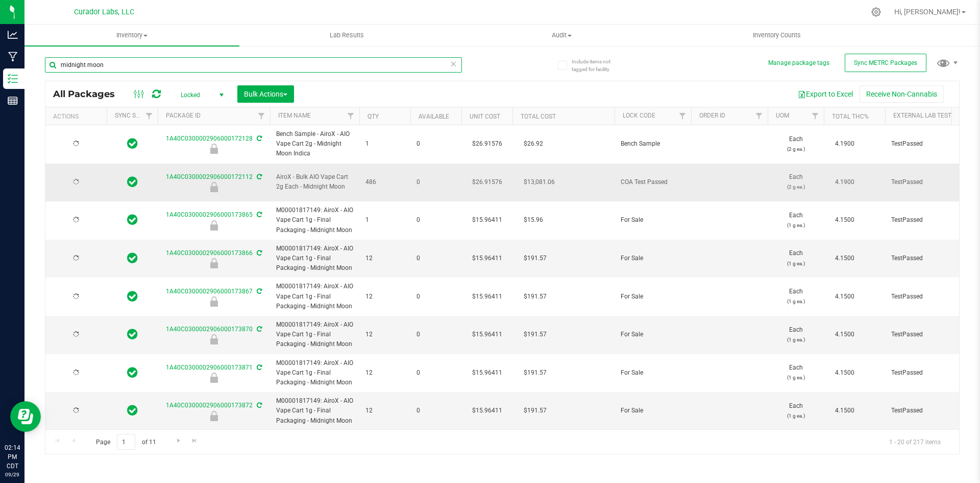
type input "[DATE]"
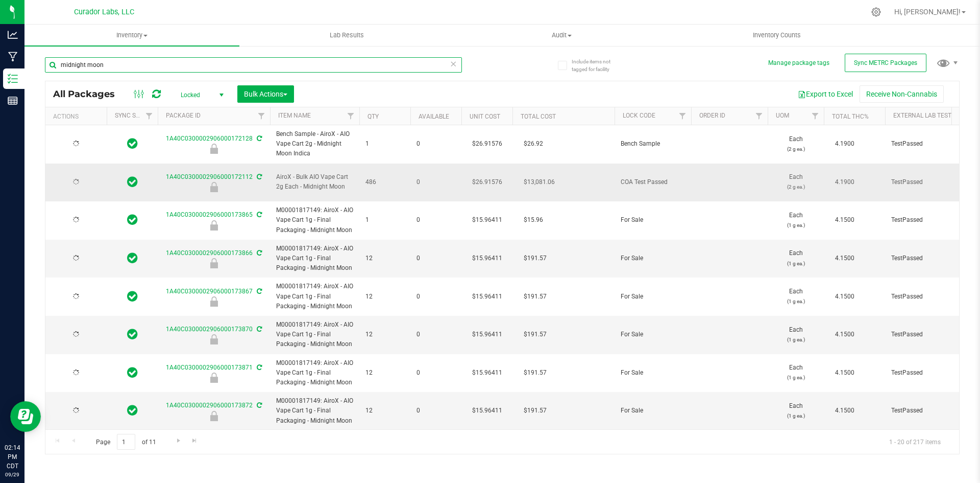
type input "[DATE]"
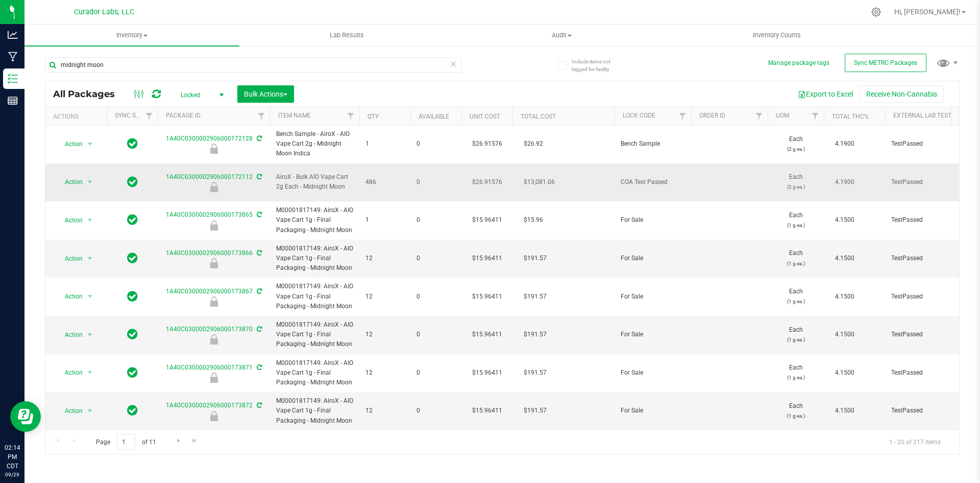
drag, startPoint x: 344, startPoint y: 180, endPoint x: 277, endPoint y: 171, distance: 67.5
click at [277, 172] on span "AiroX - Bulk AIO Vape Cart 2g Each - Midnight Moon" at bounding box center [314, 181] width 77 height 19
copy span "AiroX - Bulk AIO Vape Cart 2g Each - Midnight Moon"
drag, startPoint x: 164, startPoint y: 171, endPoint x: 255, endPoint y: 167, distance: 90.5
click at [255, 172] on div "1A40C0300002906000172112" at bounding box center [213, 182] width 115 height 20
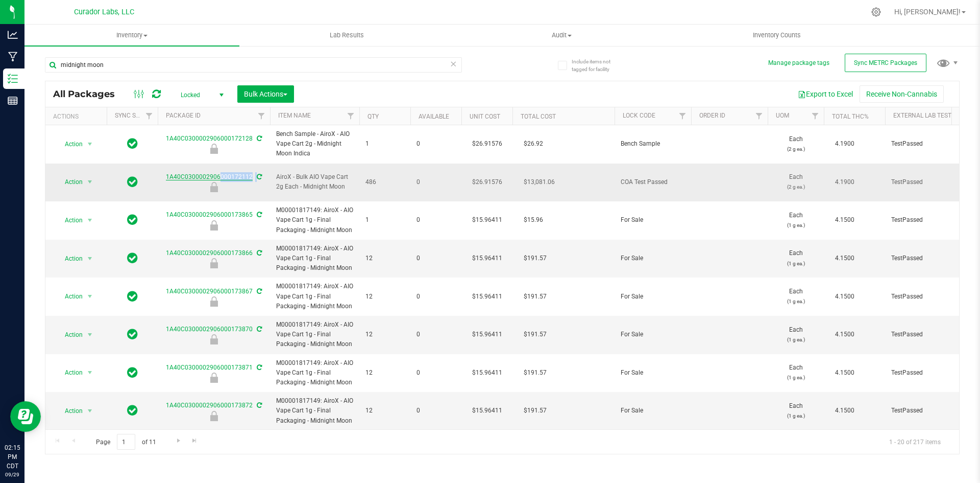
copy div "1A40C0300002906000172112"
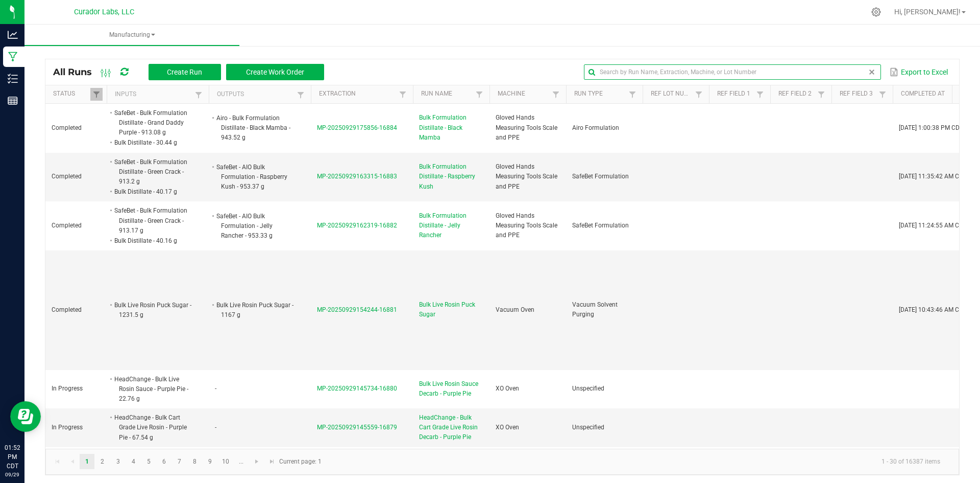
click at [848, 68] on input "text" at bounding box center [732, 71] width 297 height 15
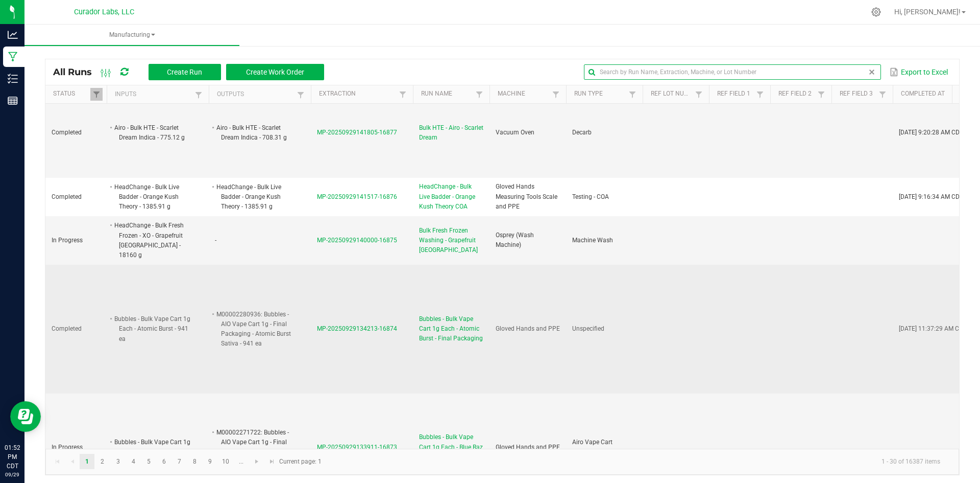
scroll to position [511, 0]
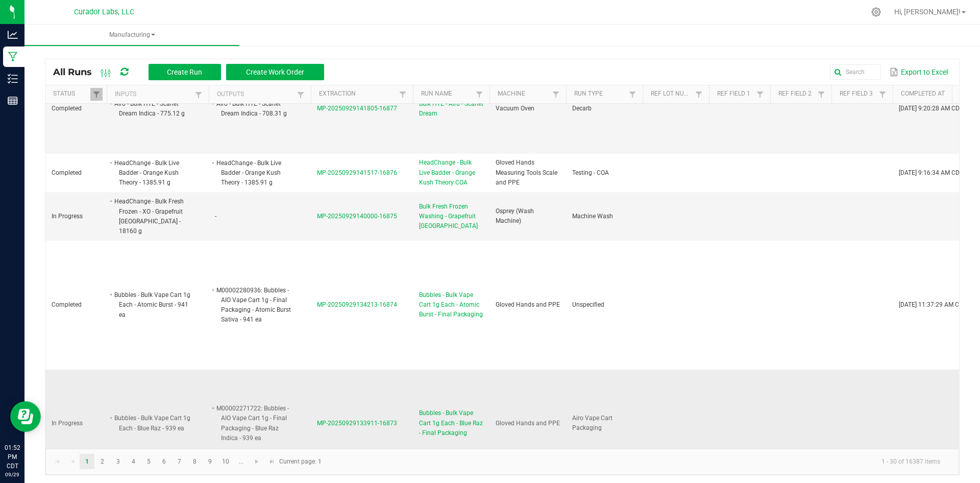
click at [452, 410] on span "Bubbles - Bulk Vape Cart 1g Each - Blue Raz - Final Packaging" at bounding box center [451, 423] width 64 height 30
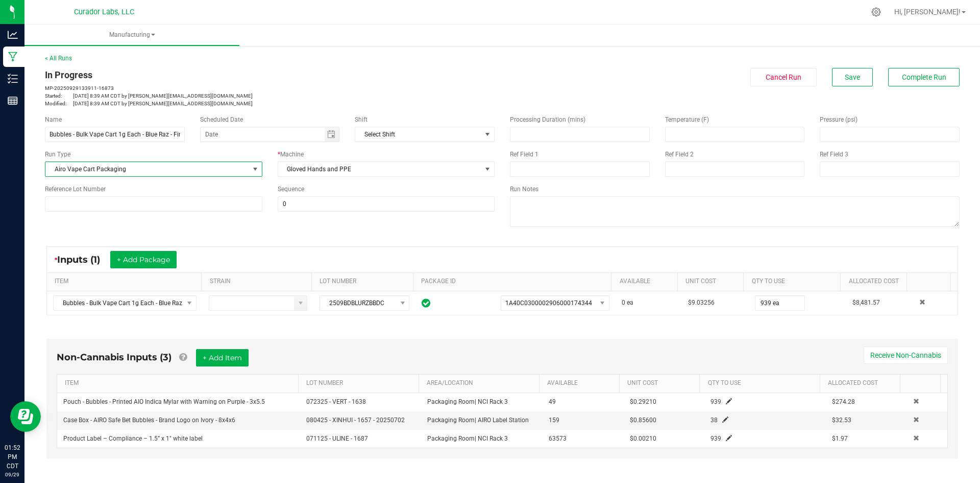
click at [171, 172] on span "Airo Vape Cart Packaging" at bounding box center [147, 169] width 204 height 14
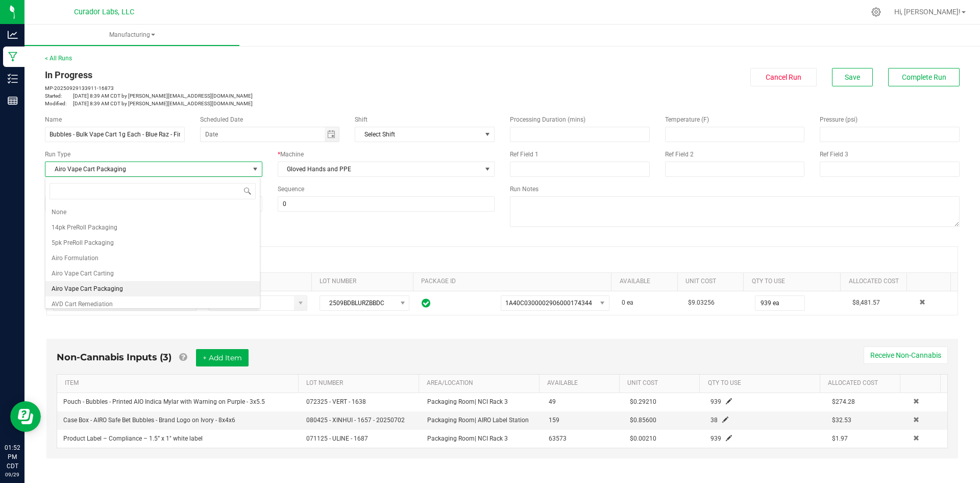
scroll to position [15, 215]
click at [128, 216] on li "None" at bounding box center [152, 211] width 214 height 15
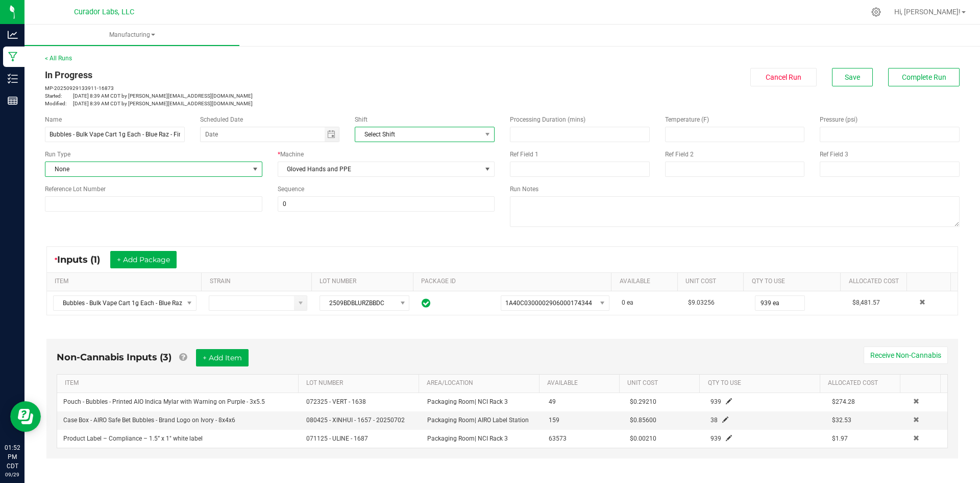
click at [408, 131] on span "Select Shift" at bounding box center [418, 134] width 126 height 14
click at [325, 136] on span "Toggle calendar" at bounding box center [332, 134] width 15 height 14
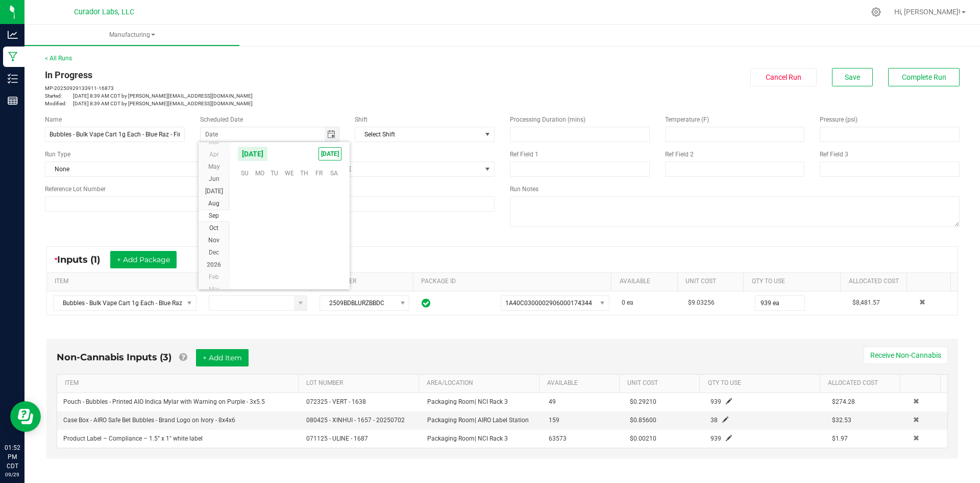
scroll to position [165589, 0]
click at [323, 160] on kendo-calendar-header "September 2025 TODAY" at bounding box center [289, 153] width 120 height 23
click at [230, 359] on button "+ Add Item" at bounding box center [222, 357] width 53 height 17
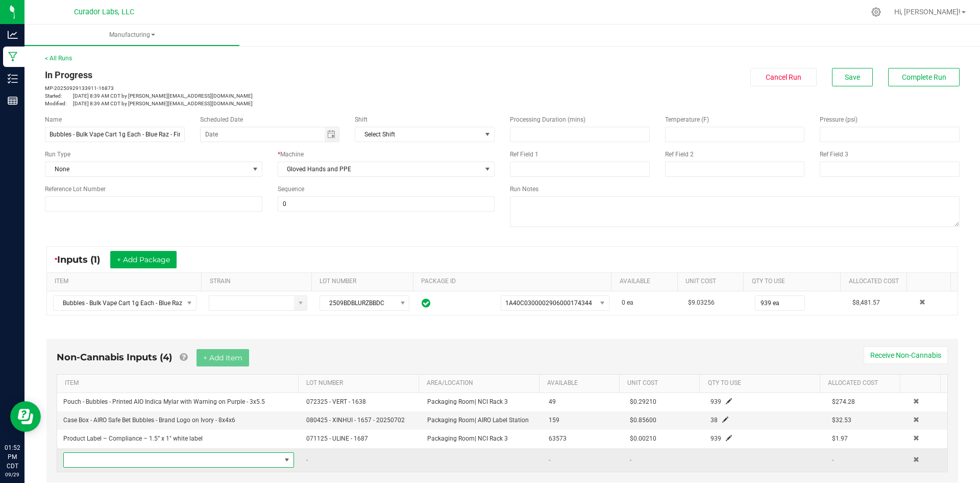
click at [210, 458] on span "NO DATA FOUND" at bounding box center [172, 459] width 217 height 14
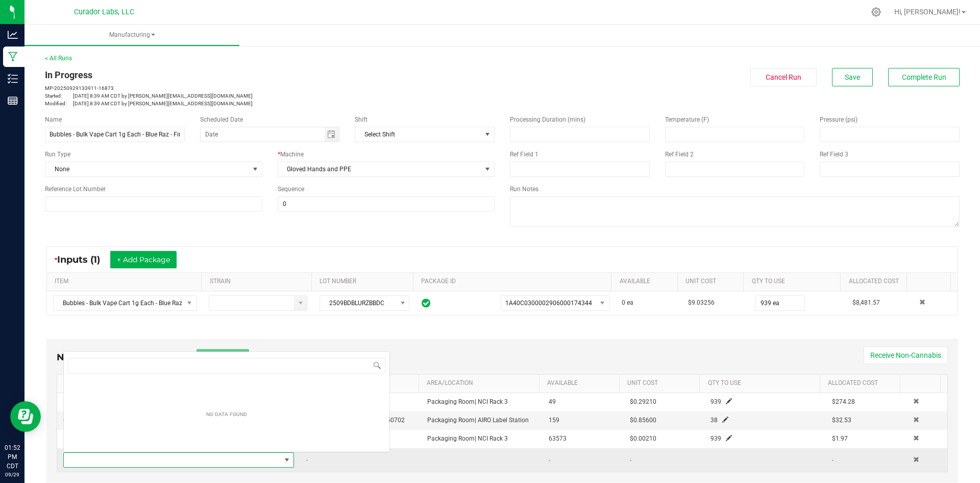
scroll to position [15, 225]
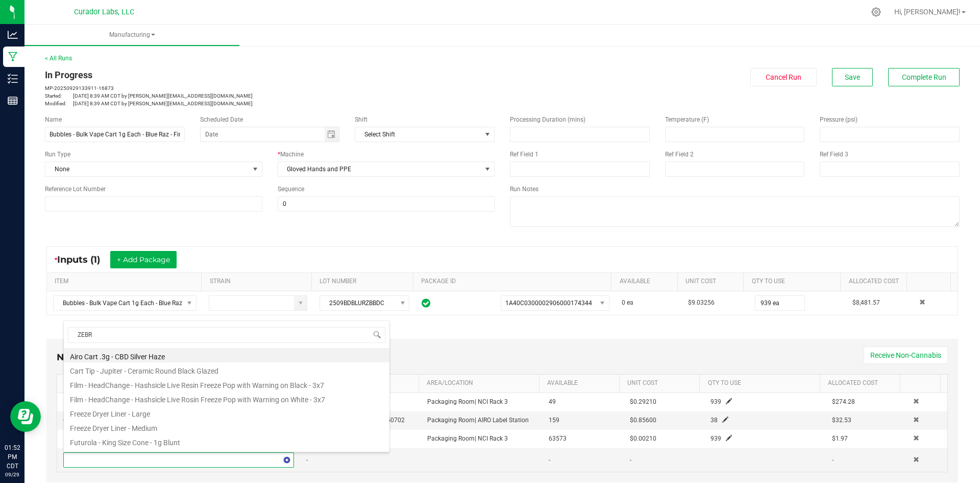
type input "ZEBRA"
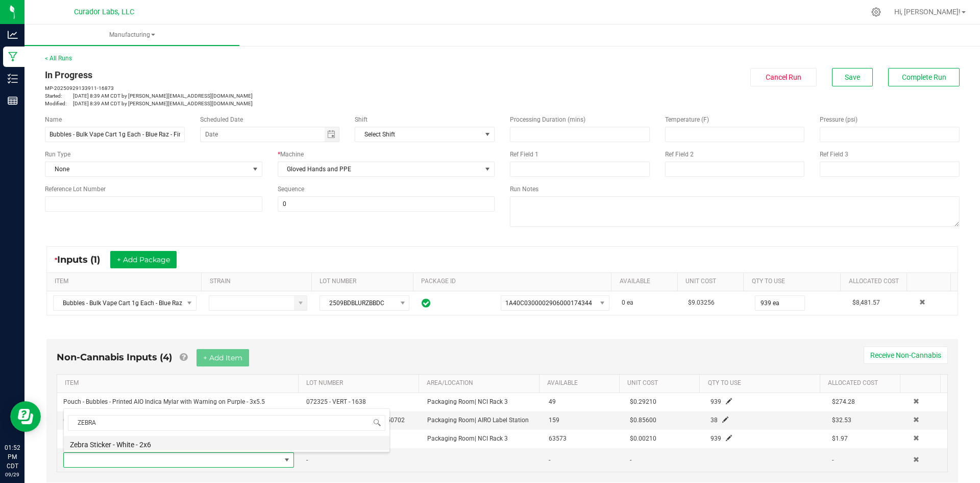
click at [80, 443] on li "Zebra Sticker - White - 2x6" at bounding box center [227, 443] width 326 height 14
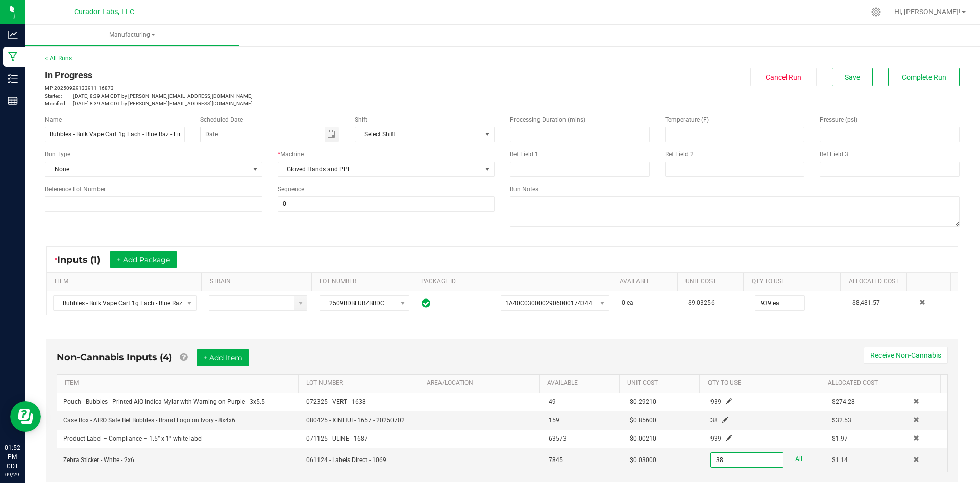
type input "38 ea"
click at [784, 352] on div "Non-Cannabis Inputs (4) + Add Item Receive Non-Cannabis" at bounding box center [502, 361] width 891 height 25
click at [832, 87] on div "In Progress MP-20250929133911-16873 Started: Sep 29, 2025 8:39 AM CDT by grant@…" at bounding box center [502, 87] width 930 height 39
click at [832, 79] on button "Save" at bounding box center [852, 77] width 41 height 18
click at [711, 203] on textarea at bounding box center [735, 211] width 450 height 31
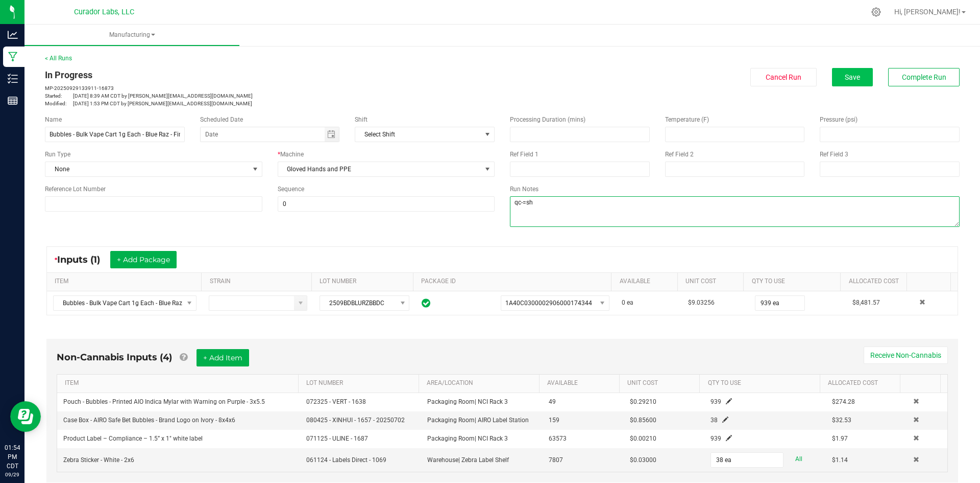
type textarea "qc-=sh"
click at [835, 73] on button "Save" at bounding box center [852, 77] width 41 height 18
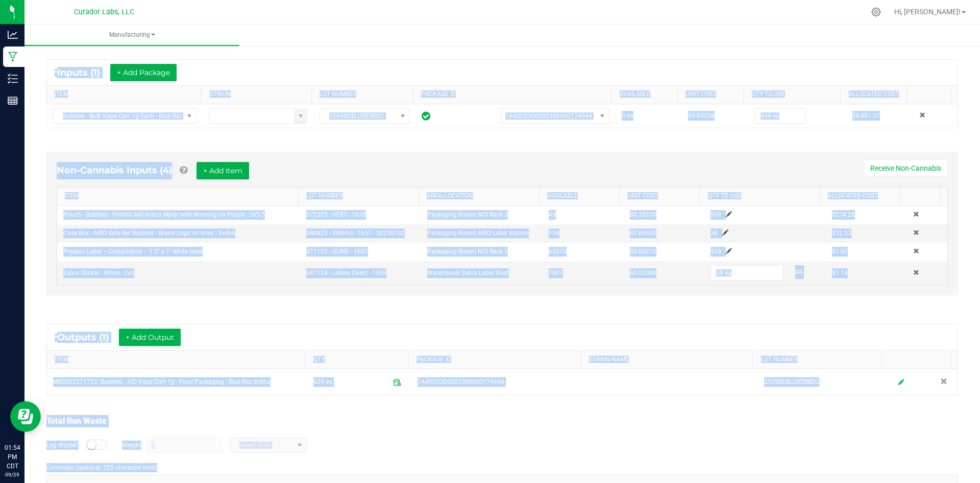
scroll to position [216, 0]
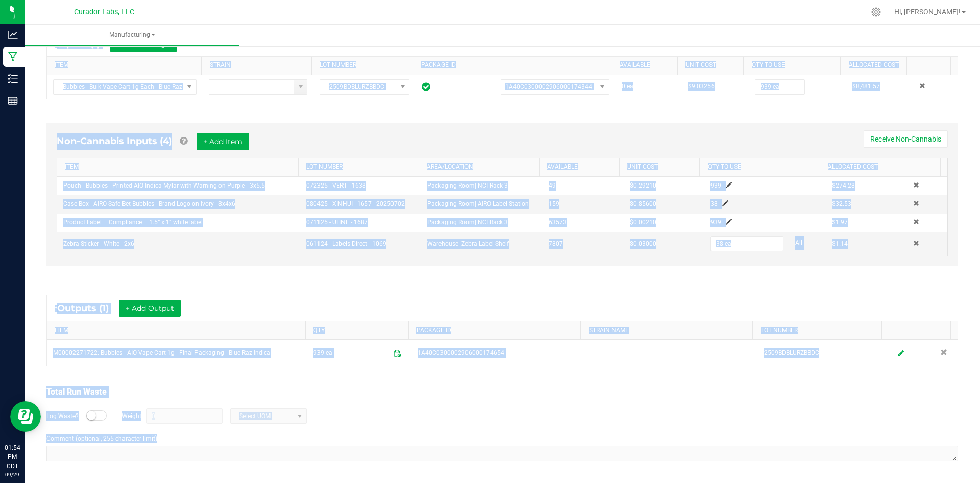
drag, startPoint x: 46, startPoint y: 71, endPoint x: 284, endPoint y: 493, distance: 484.2
click at [284, 482] on html "Analytics Manufacturing Inventory Reports 01:54 PM CDT 09/29/2025 09/29 Curador…" at bounding box center [490, 241] width 980 height 483
copy manufacturing-process-run "In Progress MP-20250929133911-16873 Started: Sep 29, 2025 8:39 AM CDT by grant@…"
click at [153, 366] on kendo-grid "* Outputs (1) + Add Output ITEM QTY PACKAGE ID STRAIN NAME LOT NUMBER M00002271…" at bounding box center [502, 330] width 912 height 71
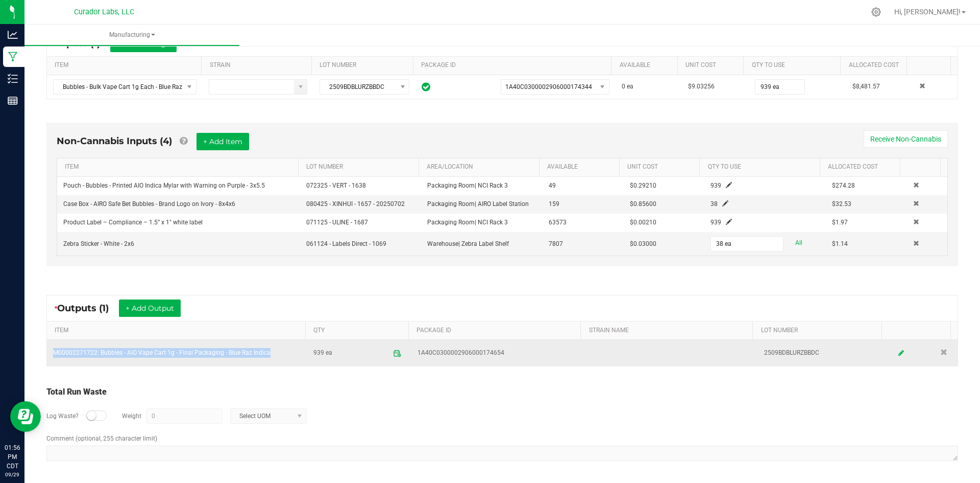
drag, startPoint x: 271, startPoint y: 353, endPoint x: 53, endPoint y: 351, distance: 218.0
click at [52, 354] on td "M00002271722: Bubbles - AIO Vape Cart 1g - Final Packaging - Blue Raz Indica" at bounding box center [177, 353] width 260 height 26
copy td "M00002271722: Bubbles - AIO Vape Cart 1g - Final Packaging - Blue Raz Indica"
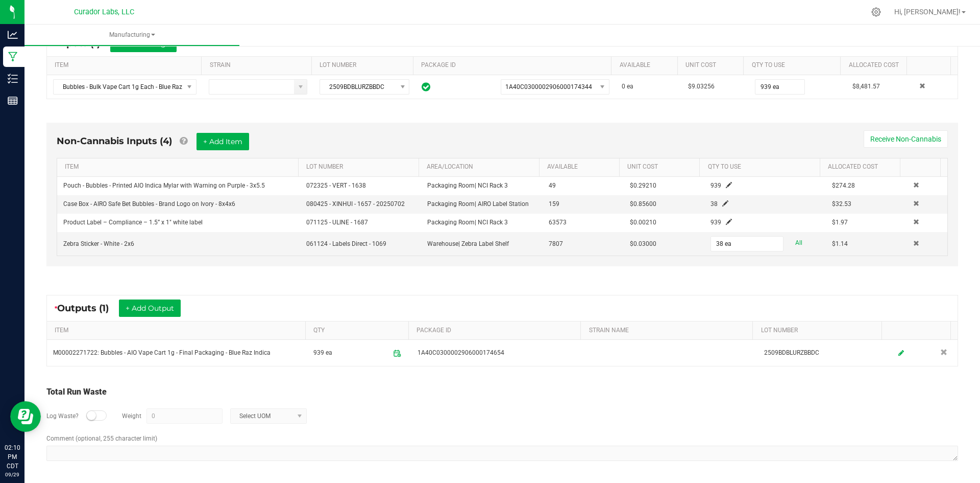
click at [278, 314] on div "* Outputs (1) + Add Output" at bounding box center [502, 308] width 911 height 26
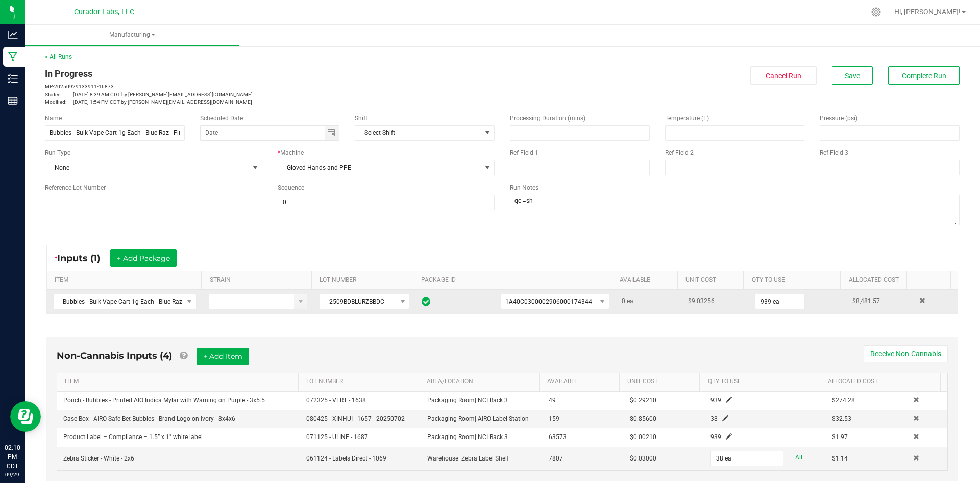
scroll to position [0, 0]
